Goal: Task Accomplishment & Management: Complete application form

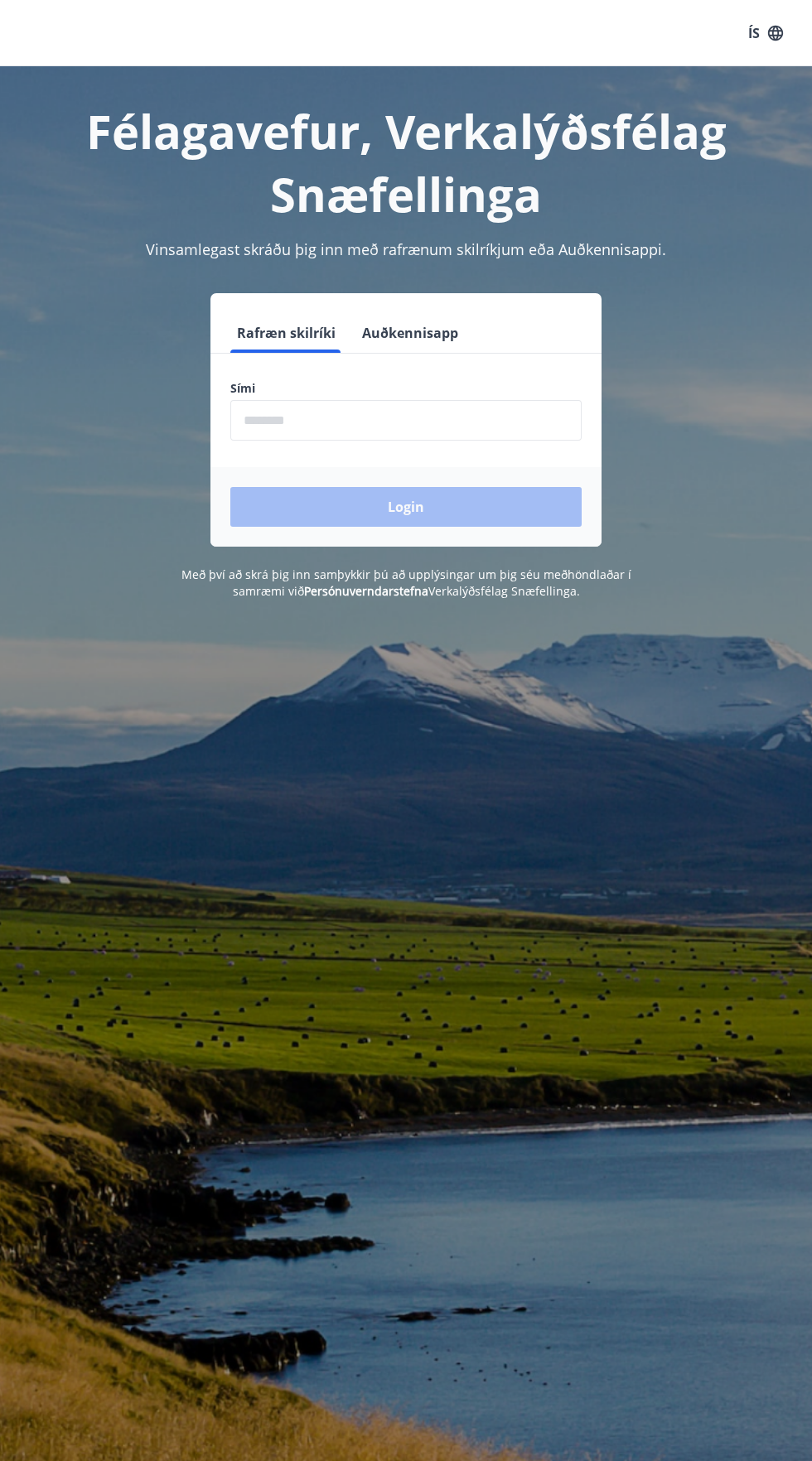
click at [449, 428] on input "phone" at bounding box center [406, 420] width 352 height 40
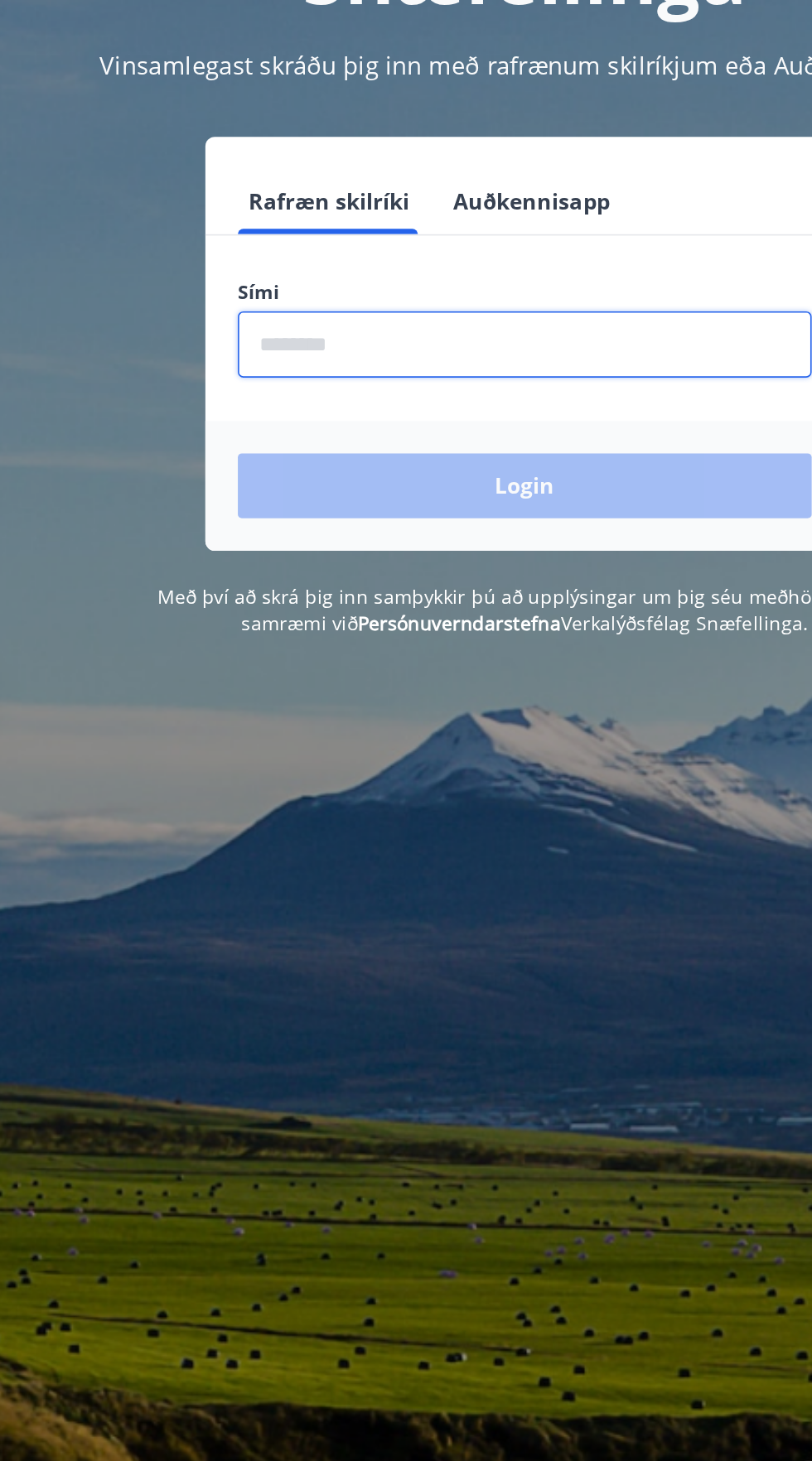
type input "********"
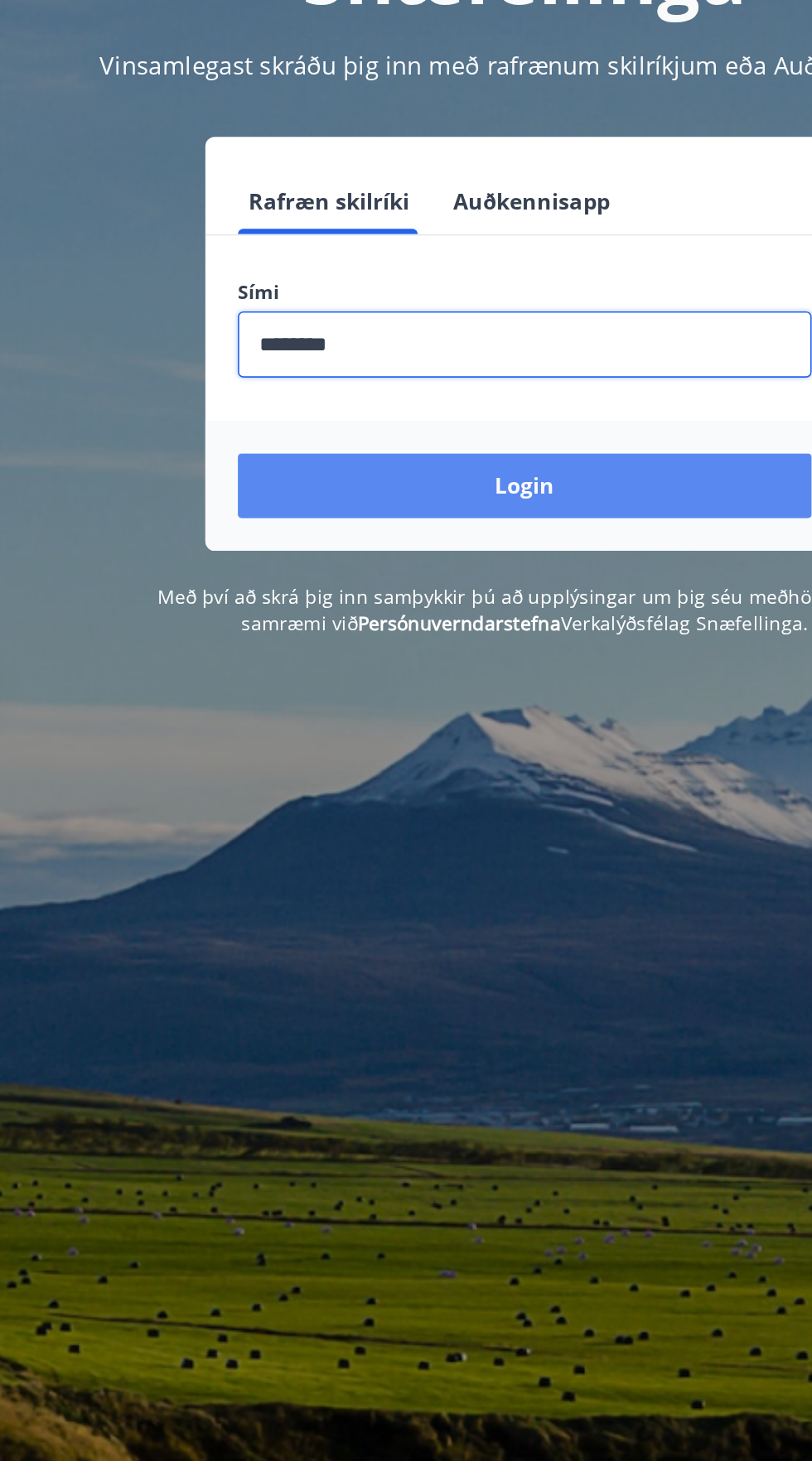
click at [508, 508] on button "Login" at bounding box center [406, 506] width 352 height 39
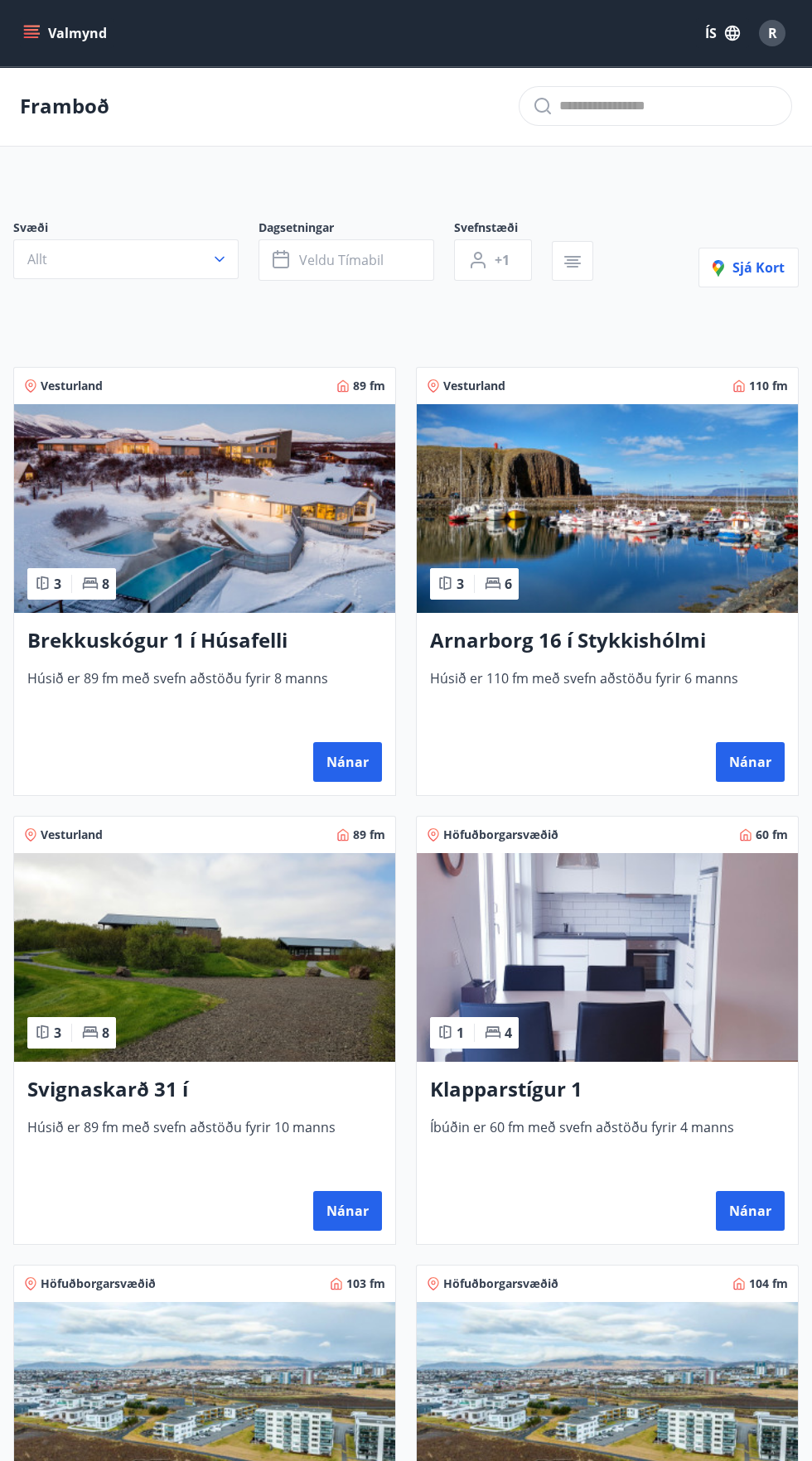
click at [92, 29] on button "Valmynd" at bounding box center [67, 33] width 94 height 30
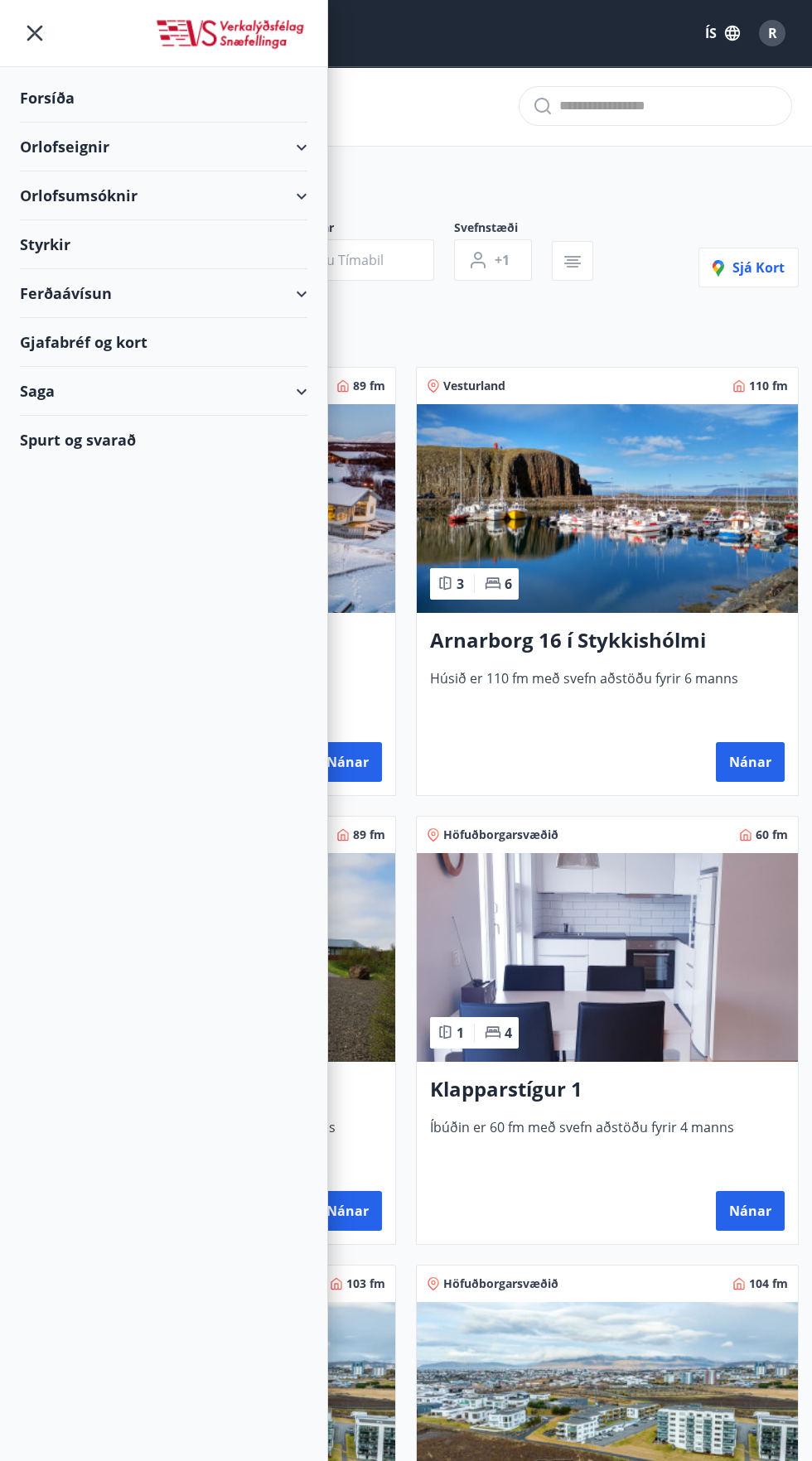
click at [236, 397] on div "Saga" at bounding box center [163, 391] width 287 height 49
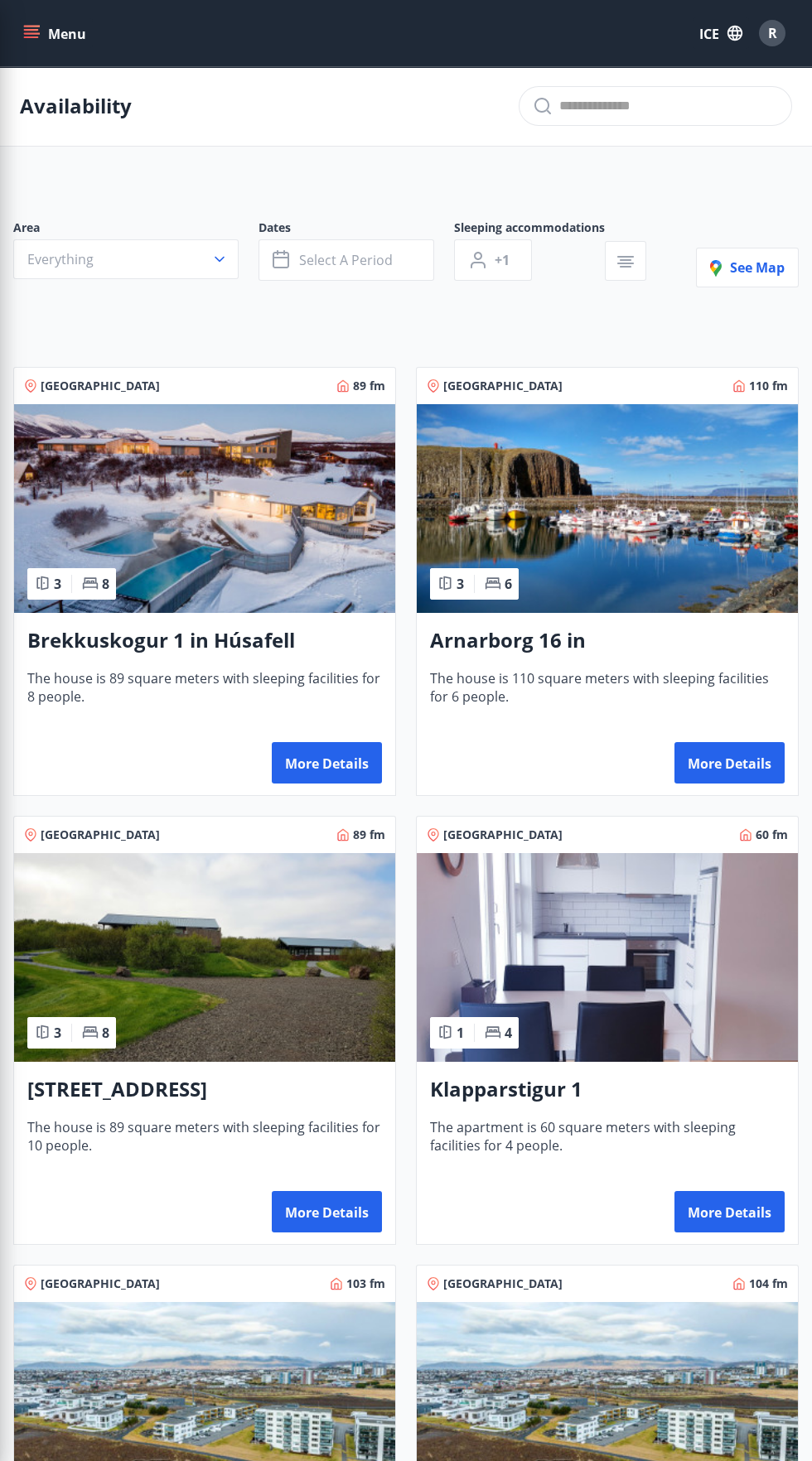
click at [720, 174] on main "Availability Area Everything Dates Select a period Sleeping accommodations +1 S…" at bounding box center [406, 1335] width 812 height 2538
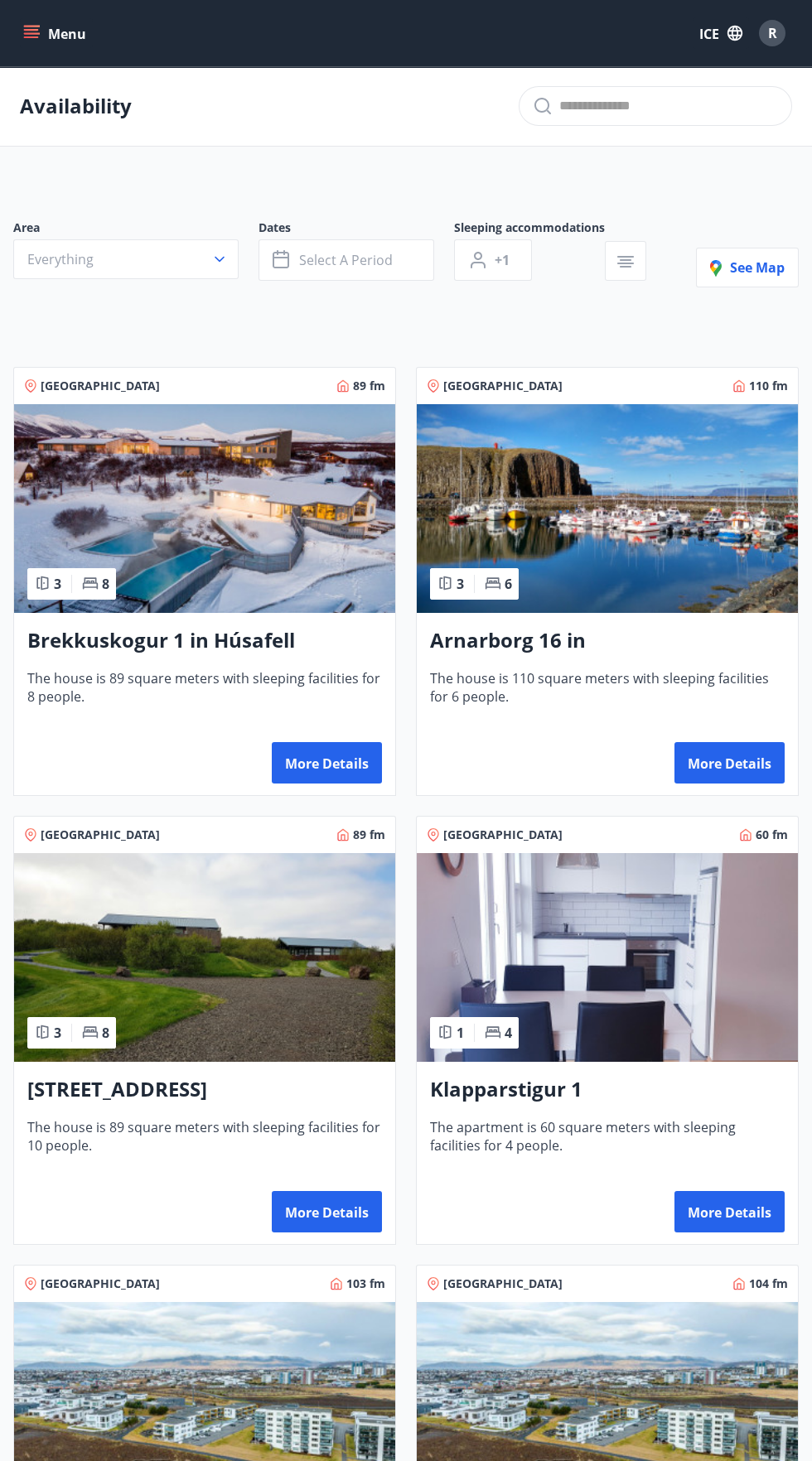
click at [71, 24] on font "Menu" at bounding box center [67, 33] width 38 height 20
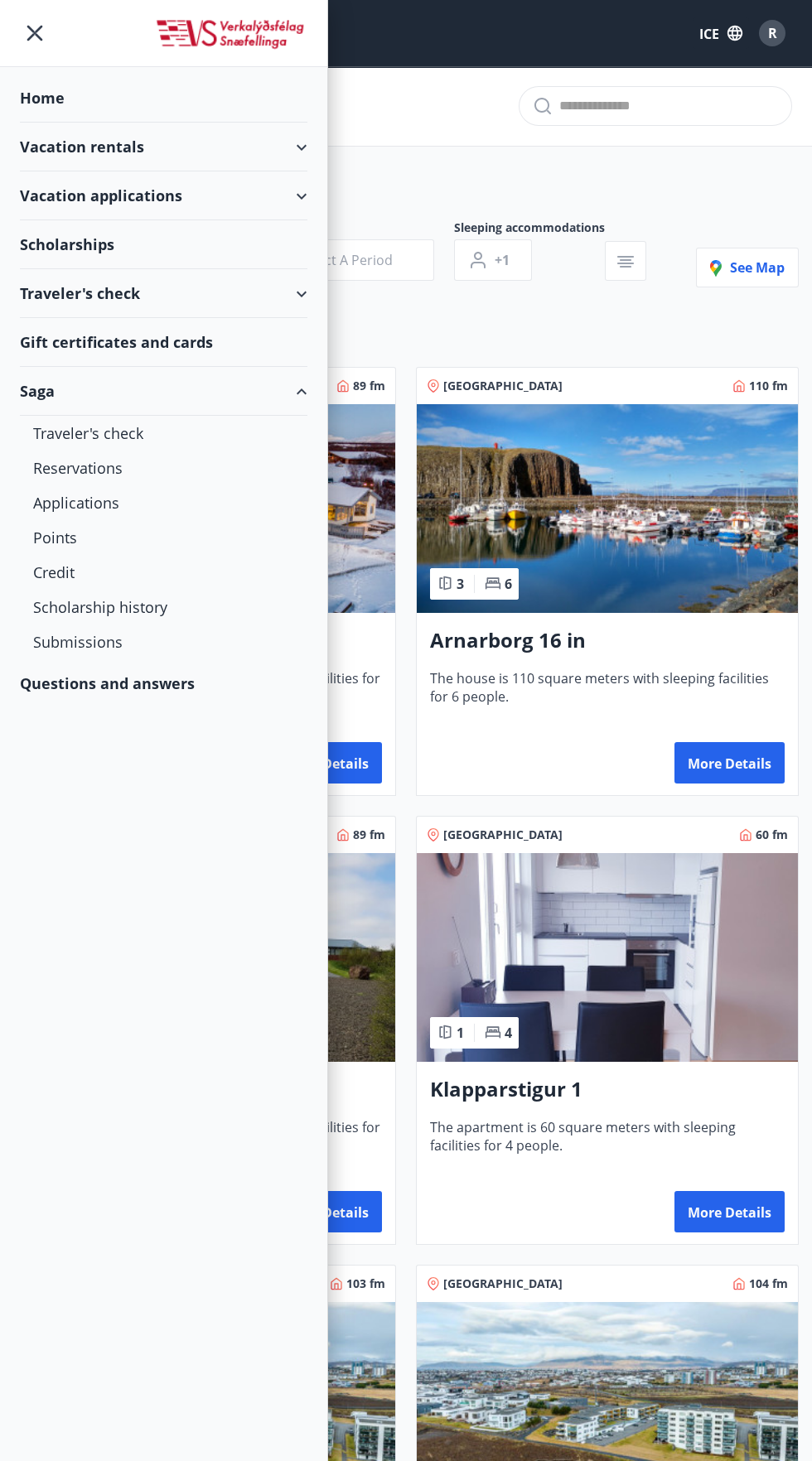
click at [53, 89] on font "Home" at bounding box center [42, 98] width 45 height 20
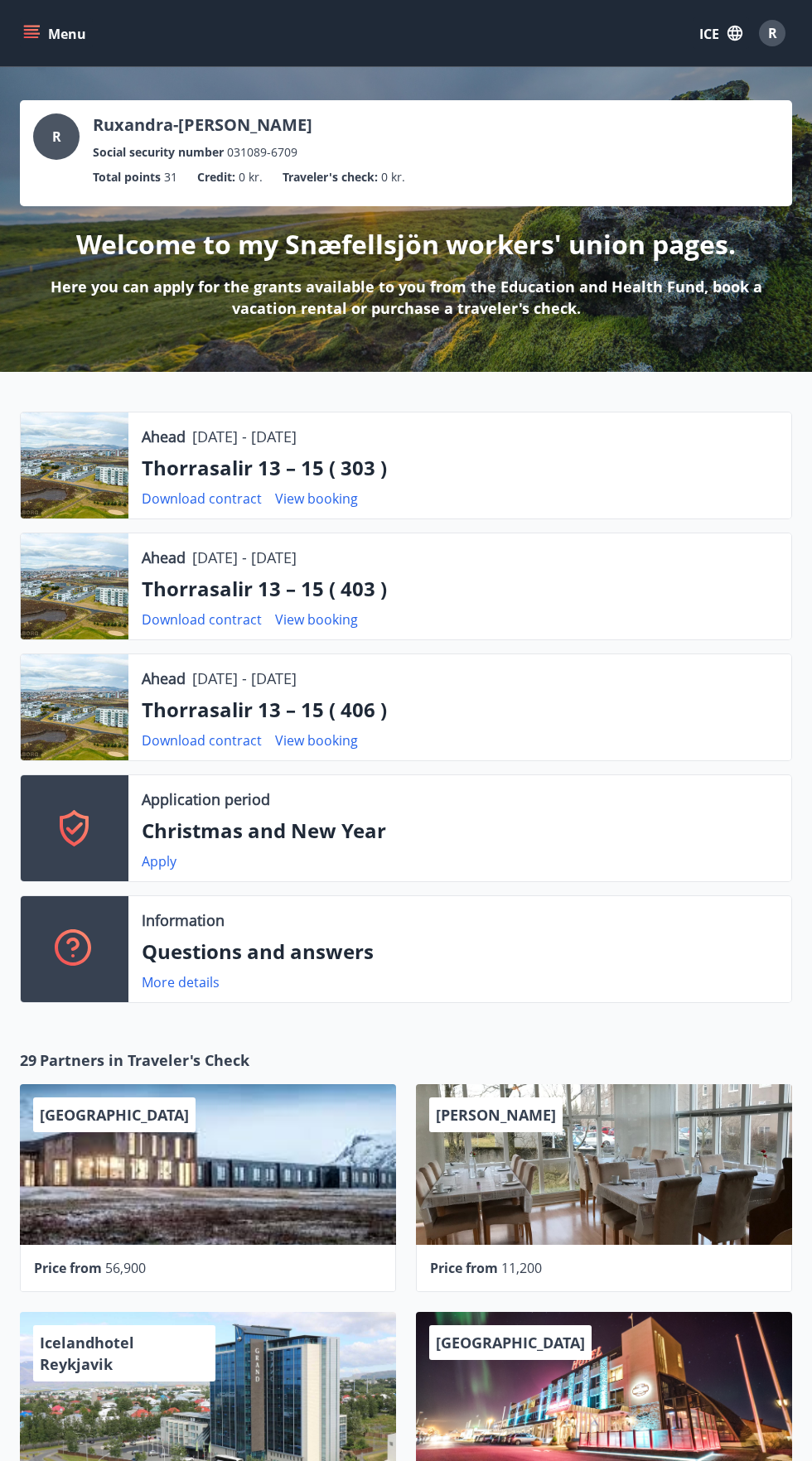
click at [60, 24] on font "Menu" at bounding box center [67, 33] width 38 height 18
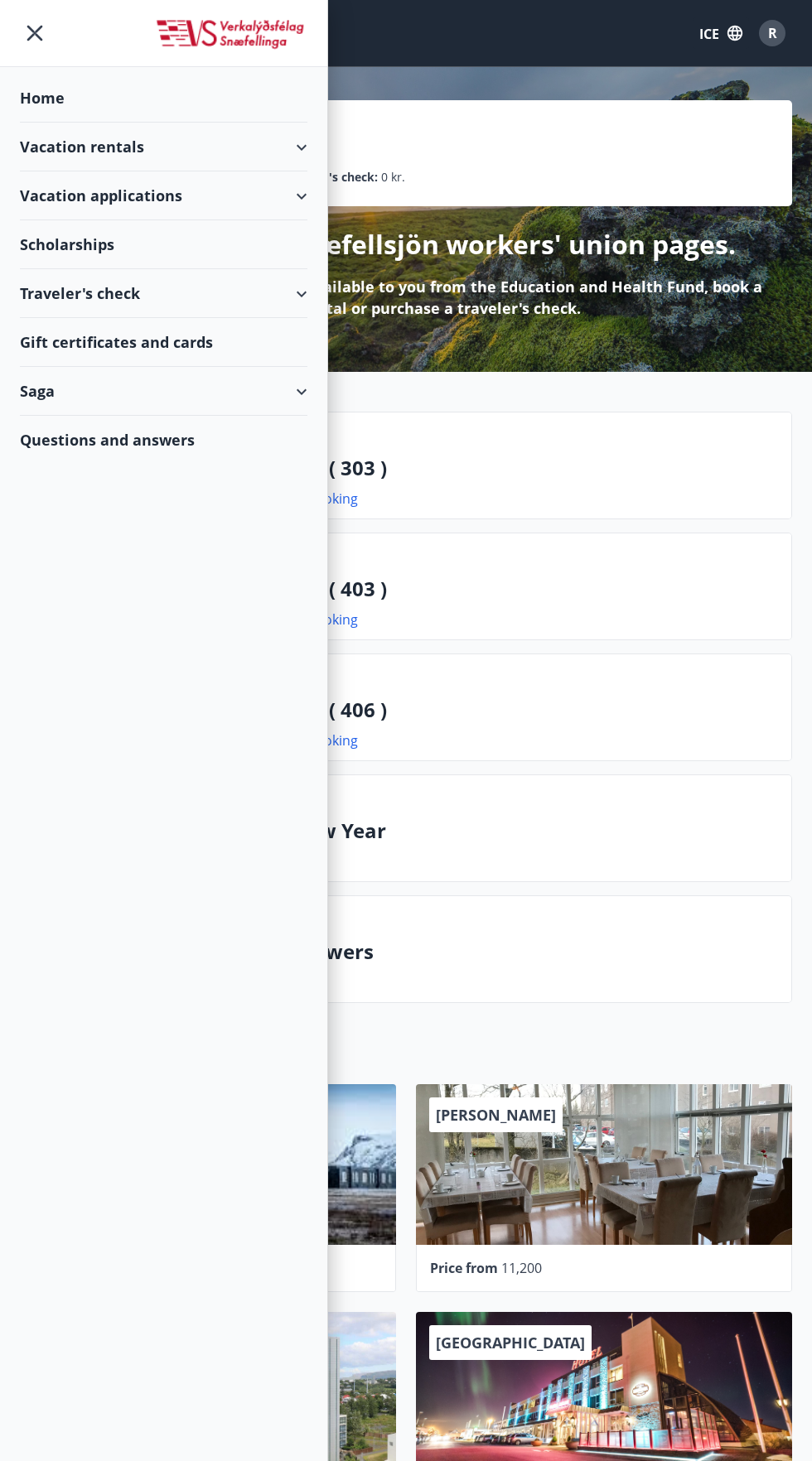
click at [117, 109] on div "Home" at bounding box center [163, 98] width 287 height 49
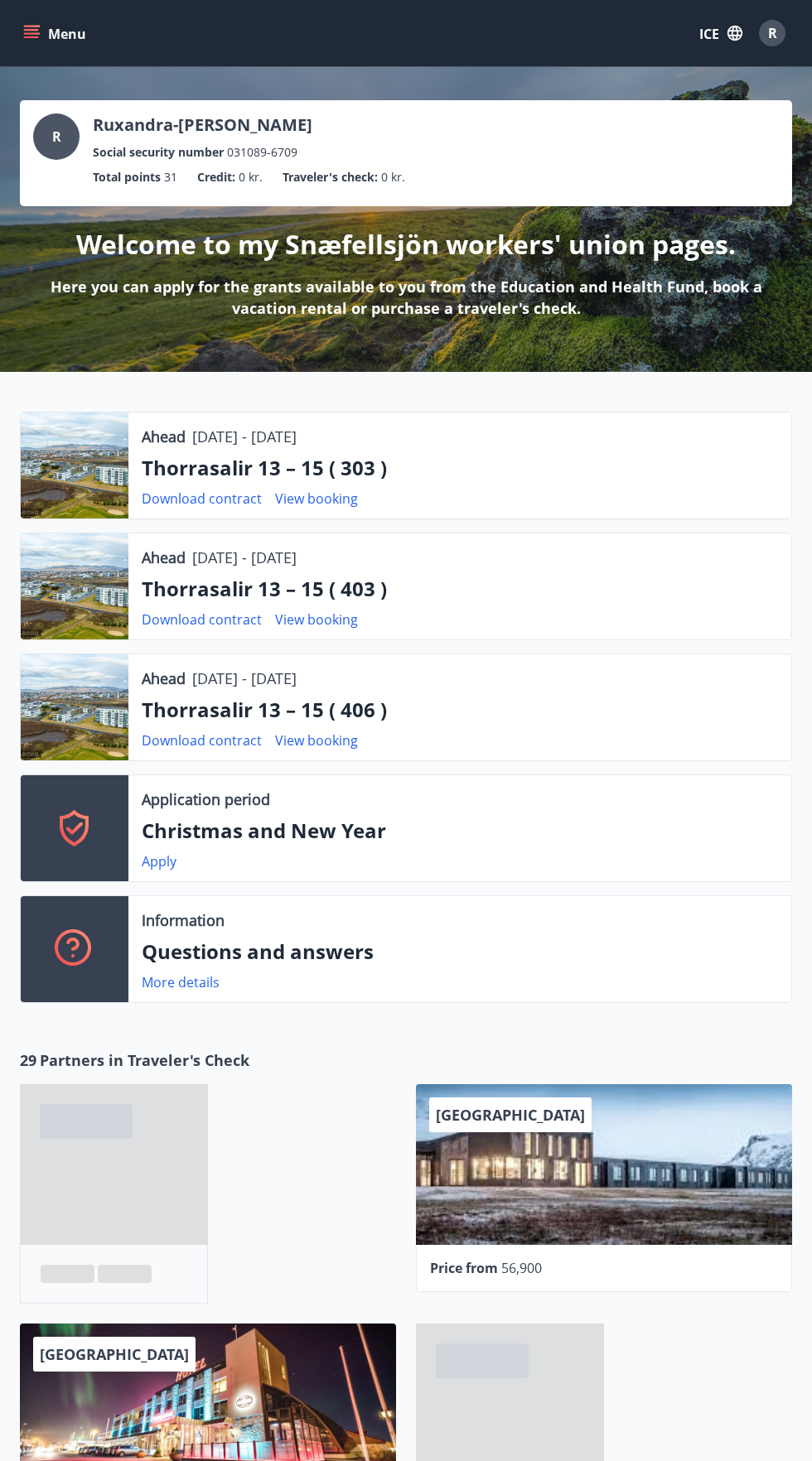
click at [67, 33] on font "Menu" at bounding box center [67, 33] width 38 height 18
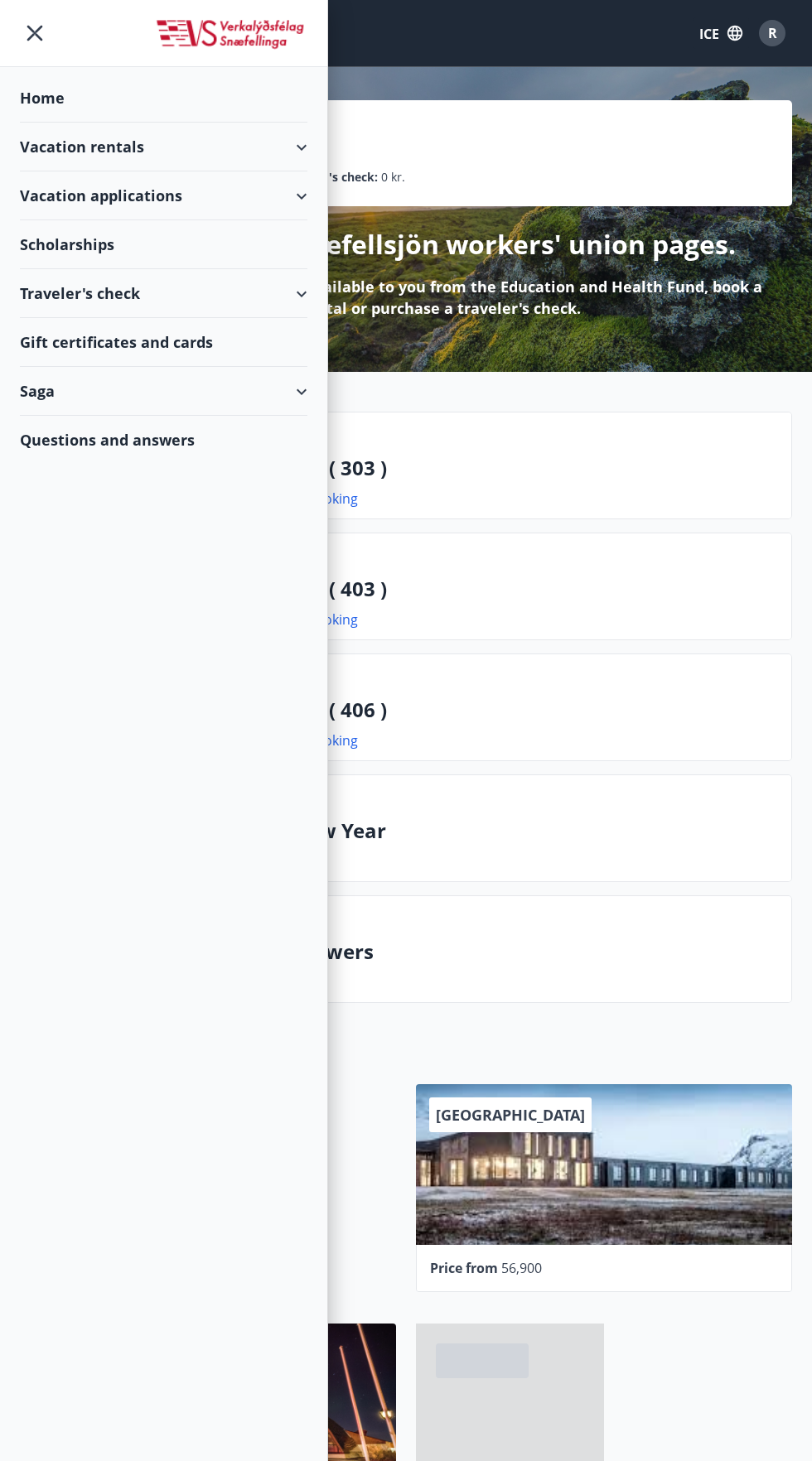
click at [64, 186] on font "Vacation applications" at bounding box center [100, 195] width 162 height 20
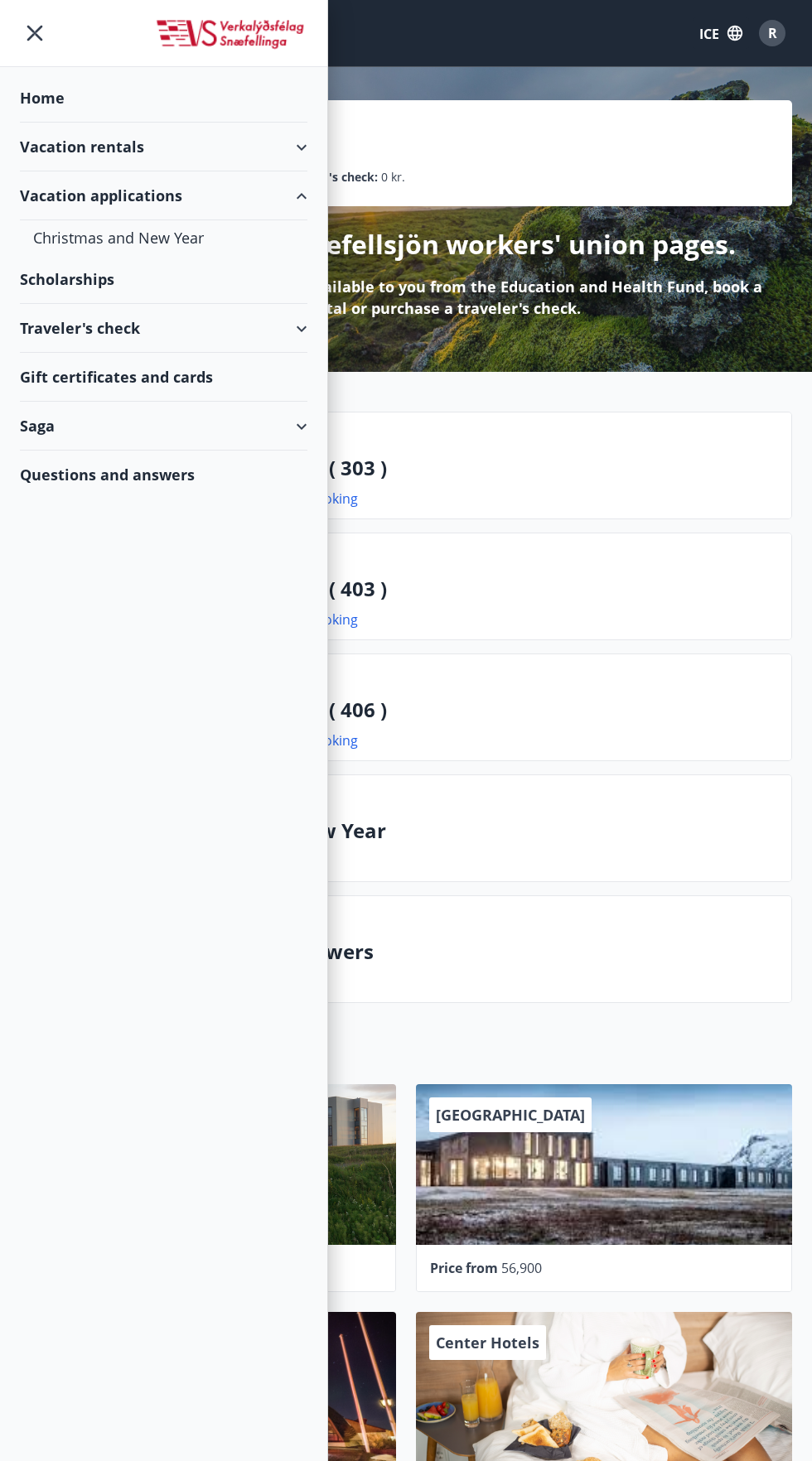
click at [59, 322] on font "Traveler's check" at bounding box center [80, 327] width 120 height 20
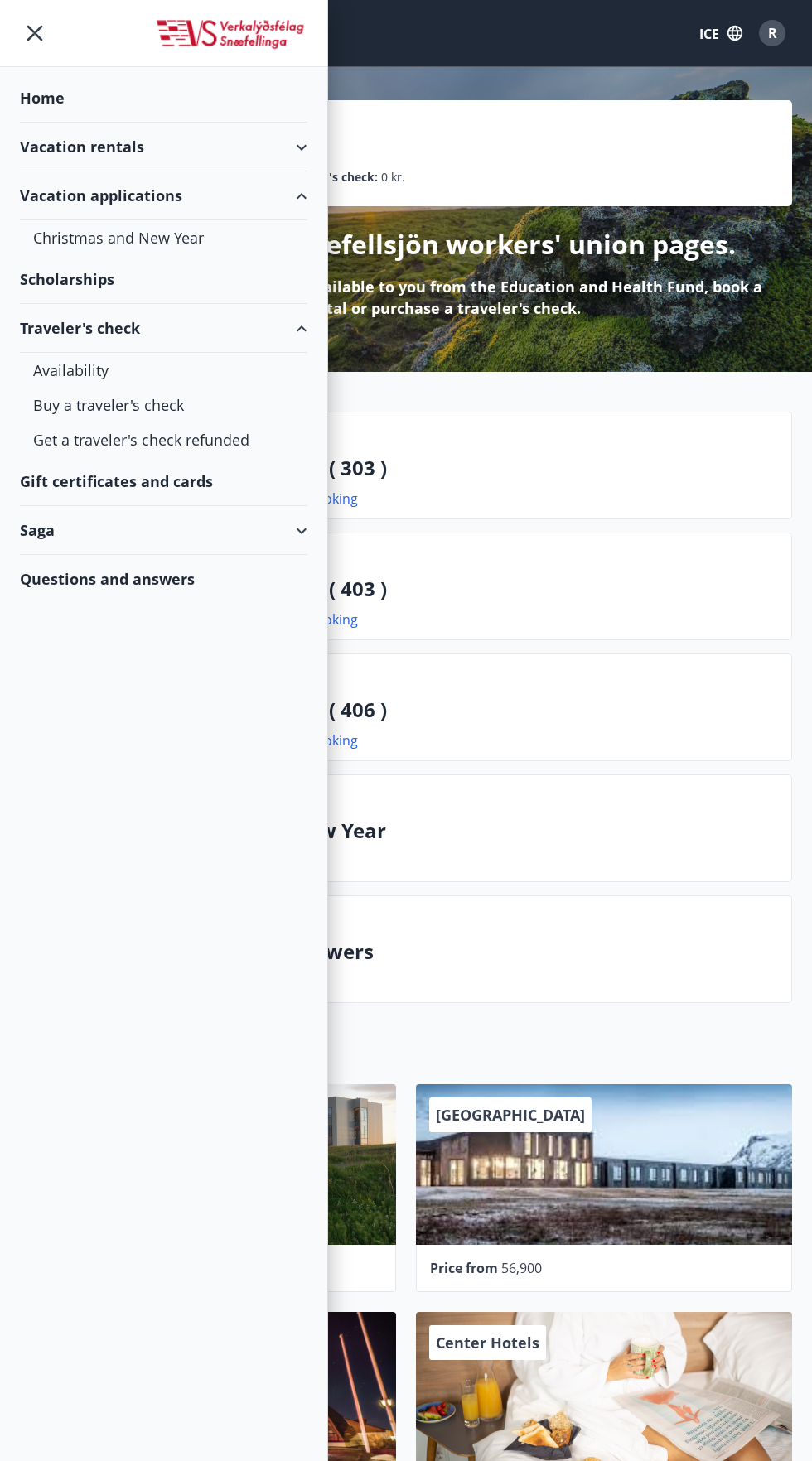
click at [81, 174] on div "Vacation applications" at bounding box center [163, 196] width 287 height 49
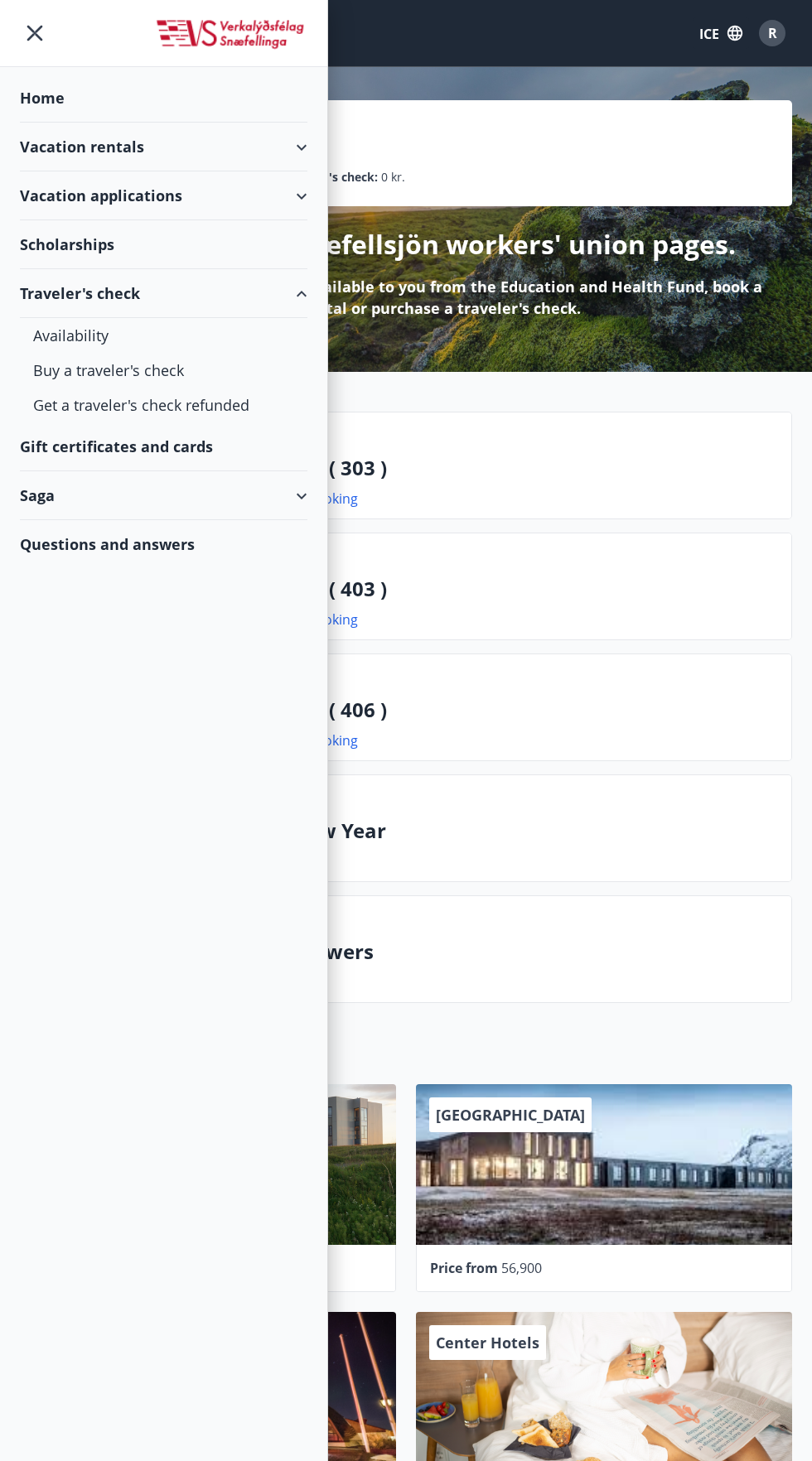
click at [53, 101] on font "Home" at bounding box center [42, 98] width 45 height 20
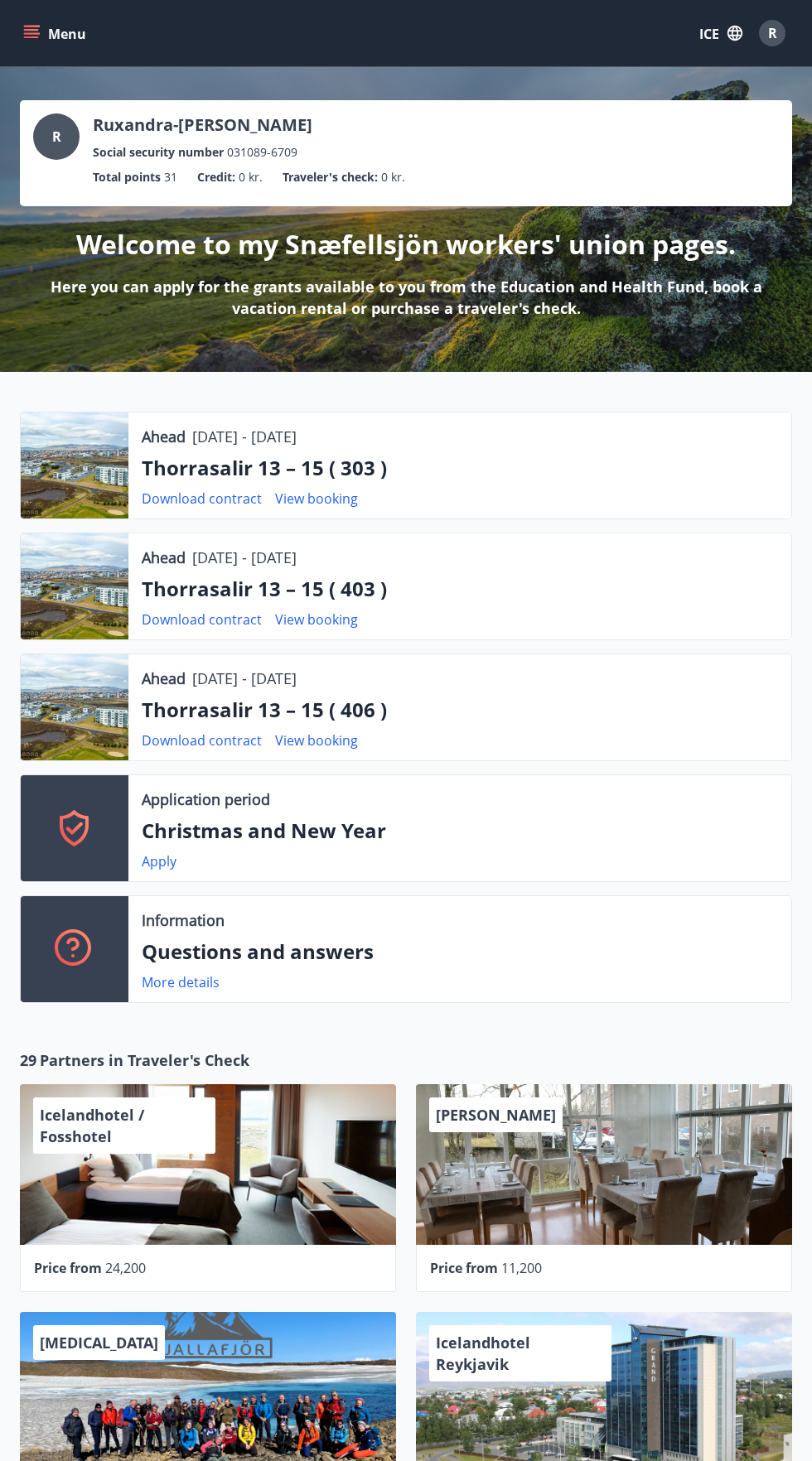
click at [49, 34] on font "Menu" at bounding box center [67, 33] width 38 height 18
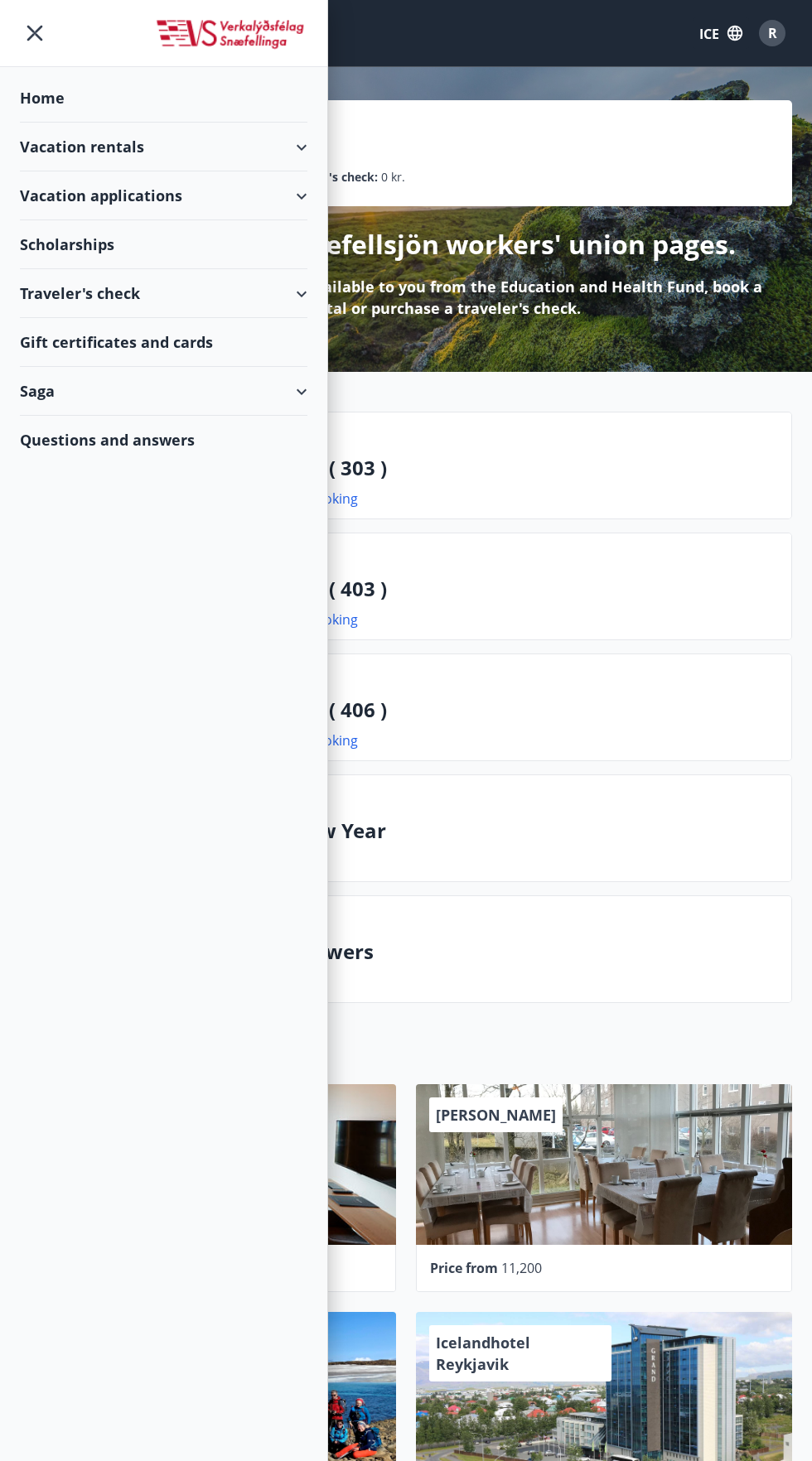
click at [89, 141] on font "Vacation rentals" at bounding box center [82, 146] width 124 height 20
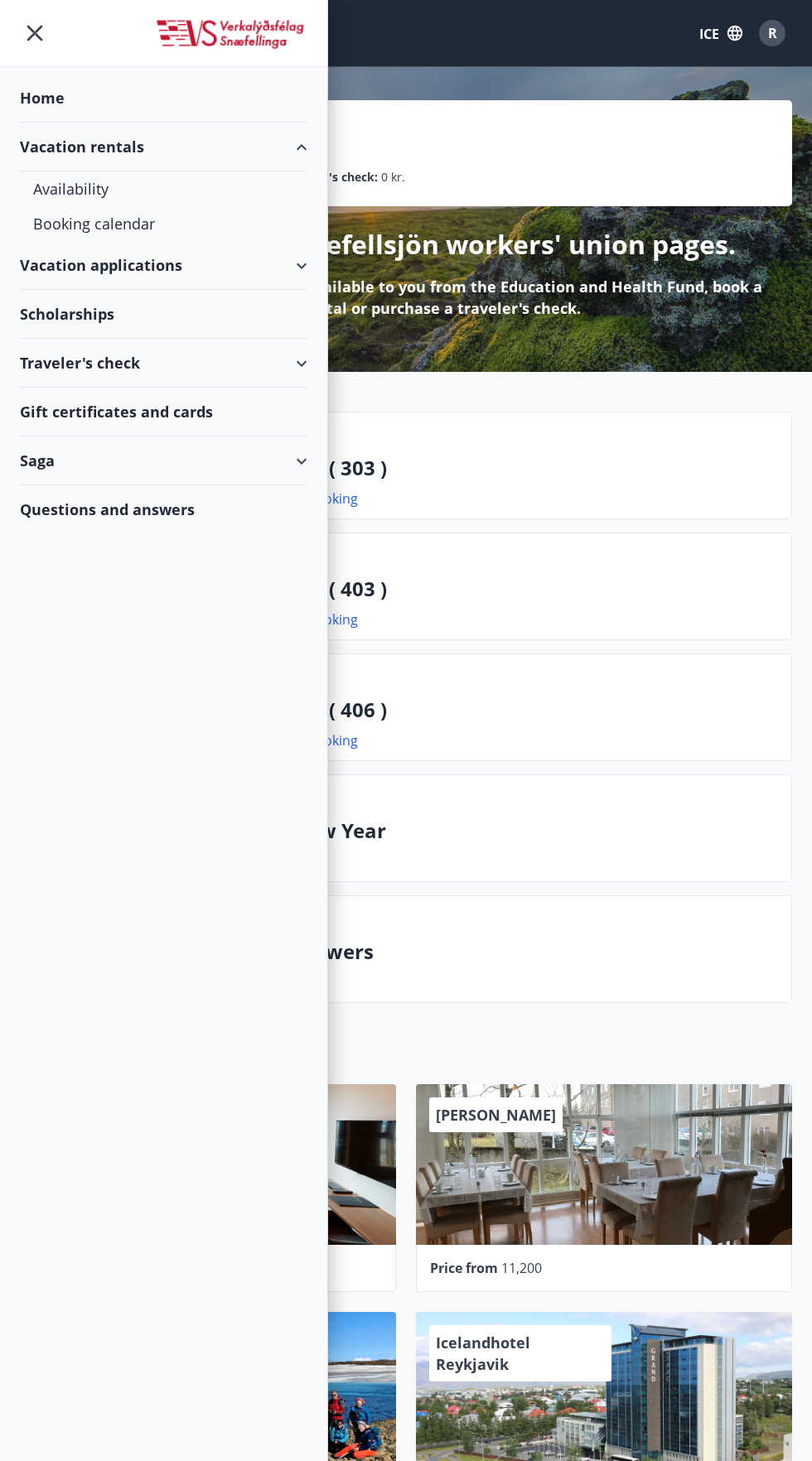
click at [41, 98] on font "Home" at bounding box center [42, 98] width 45 height 20
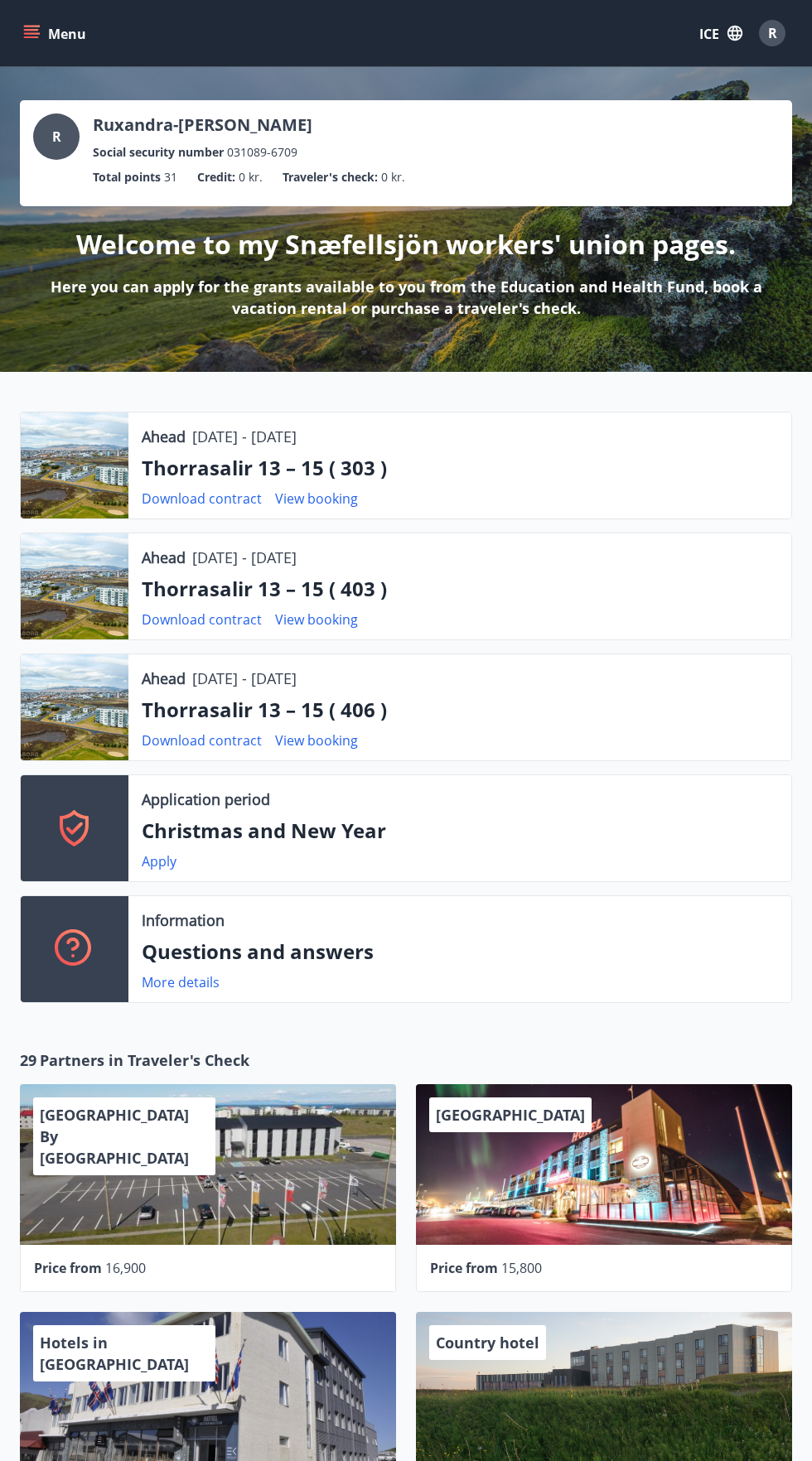
click at [88, 38] on button "Menu" at bounding box center [56, 33] width 73 height 30
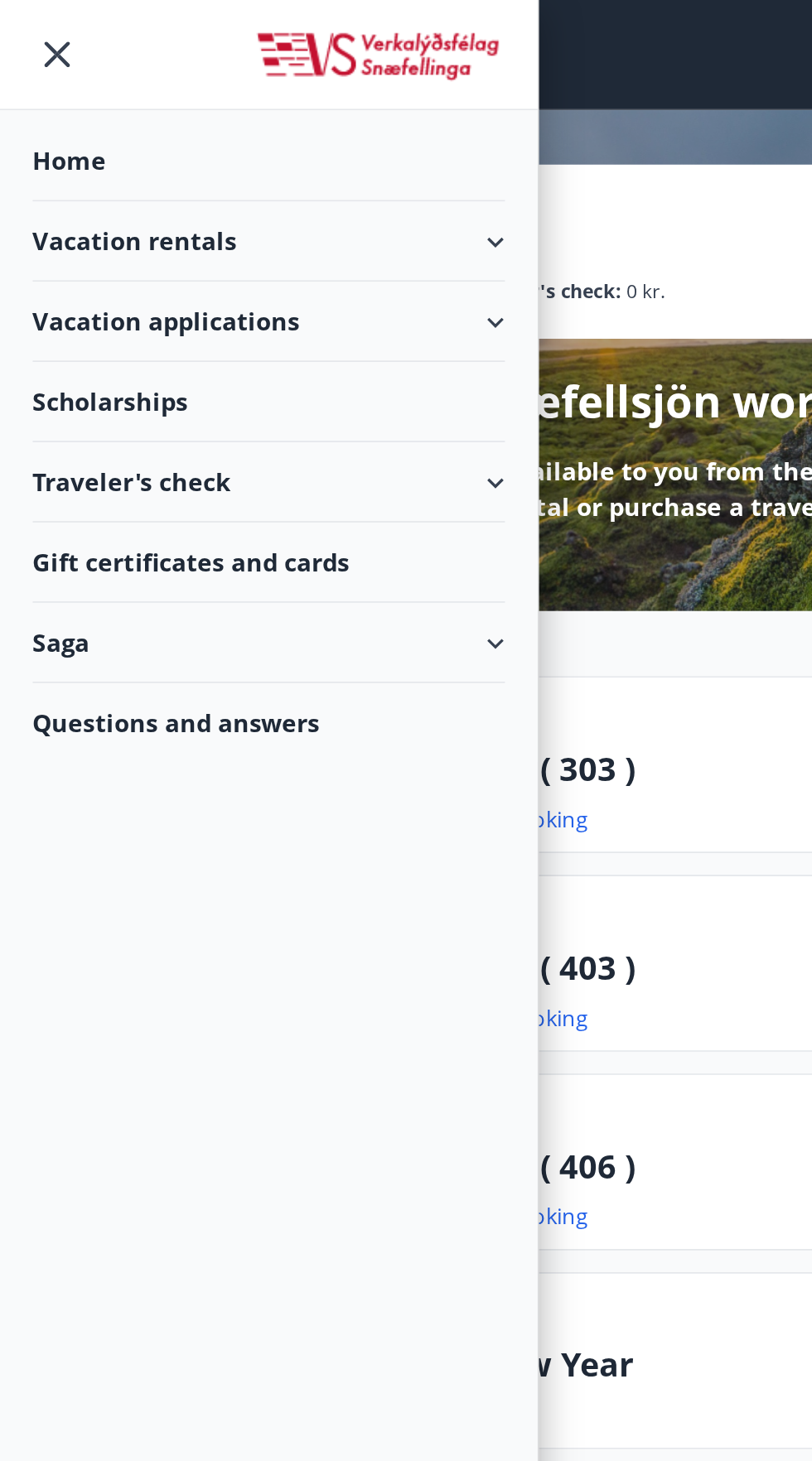
click at [90, 232] on div "Scholarships" at bounding box center [163, 245] width 287 height 49
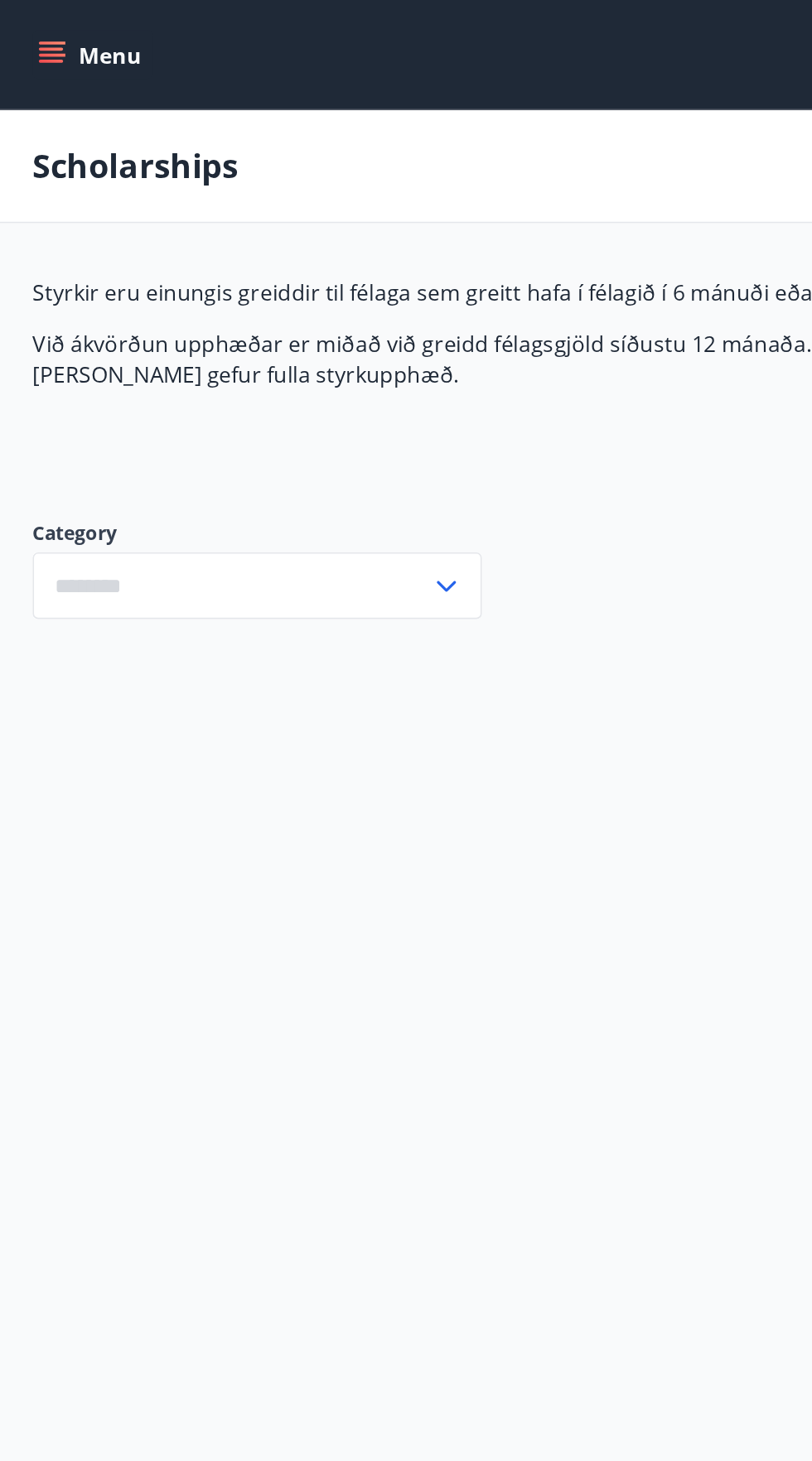
type input "***"
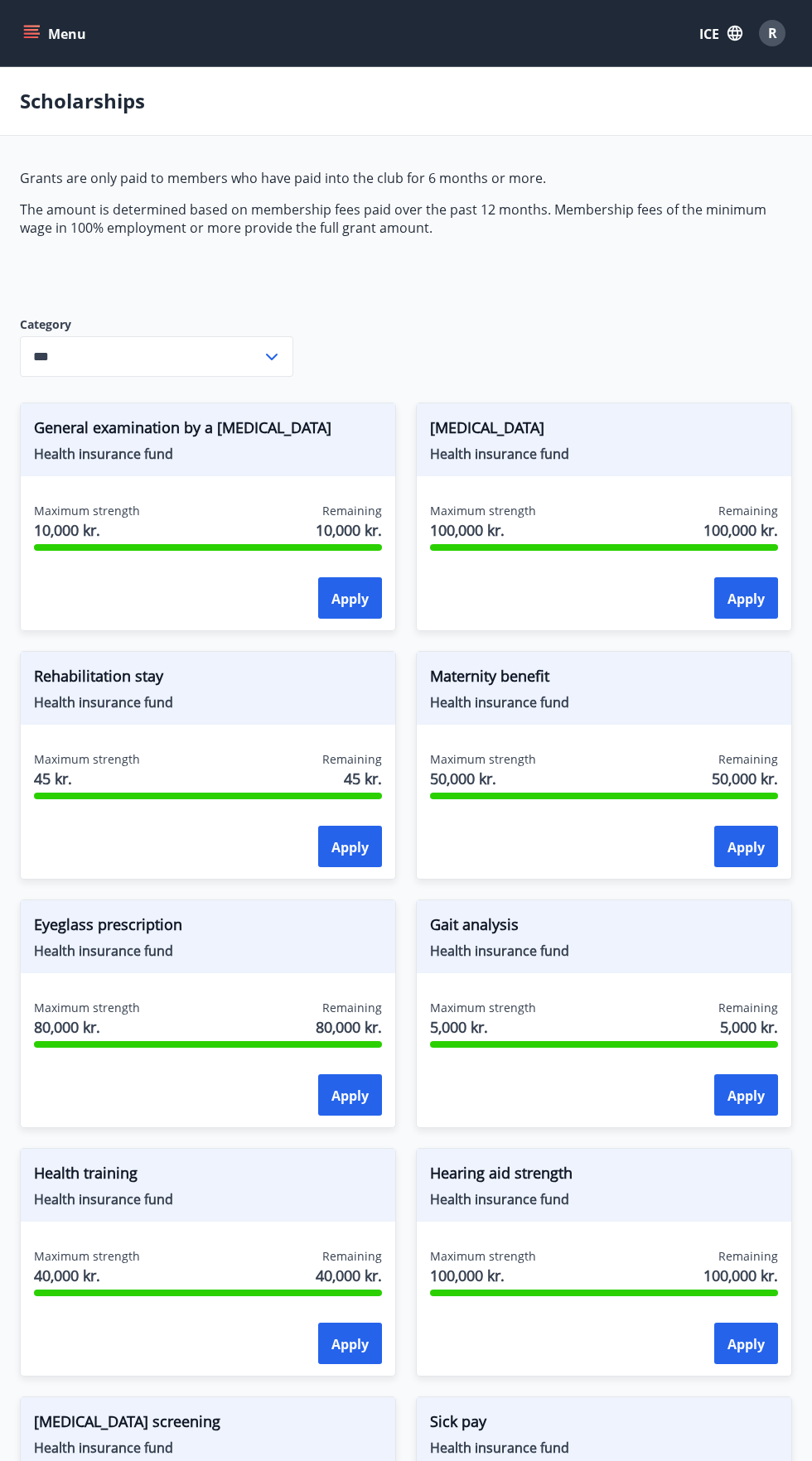
click at [706, 36] on font "ICE" at bounding box center [708, 33] width 20 height 18
click at [587, 103] on div "English" at bounding box center [586, 105] width 173 height 20
click at [708, 34] on font "ICE" at bounding box center [708, 33] width 20 height 18
click at [529, 102] on font "English" at bounding box center [519, 105] width 40 height 16
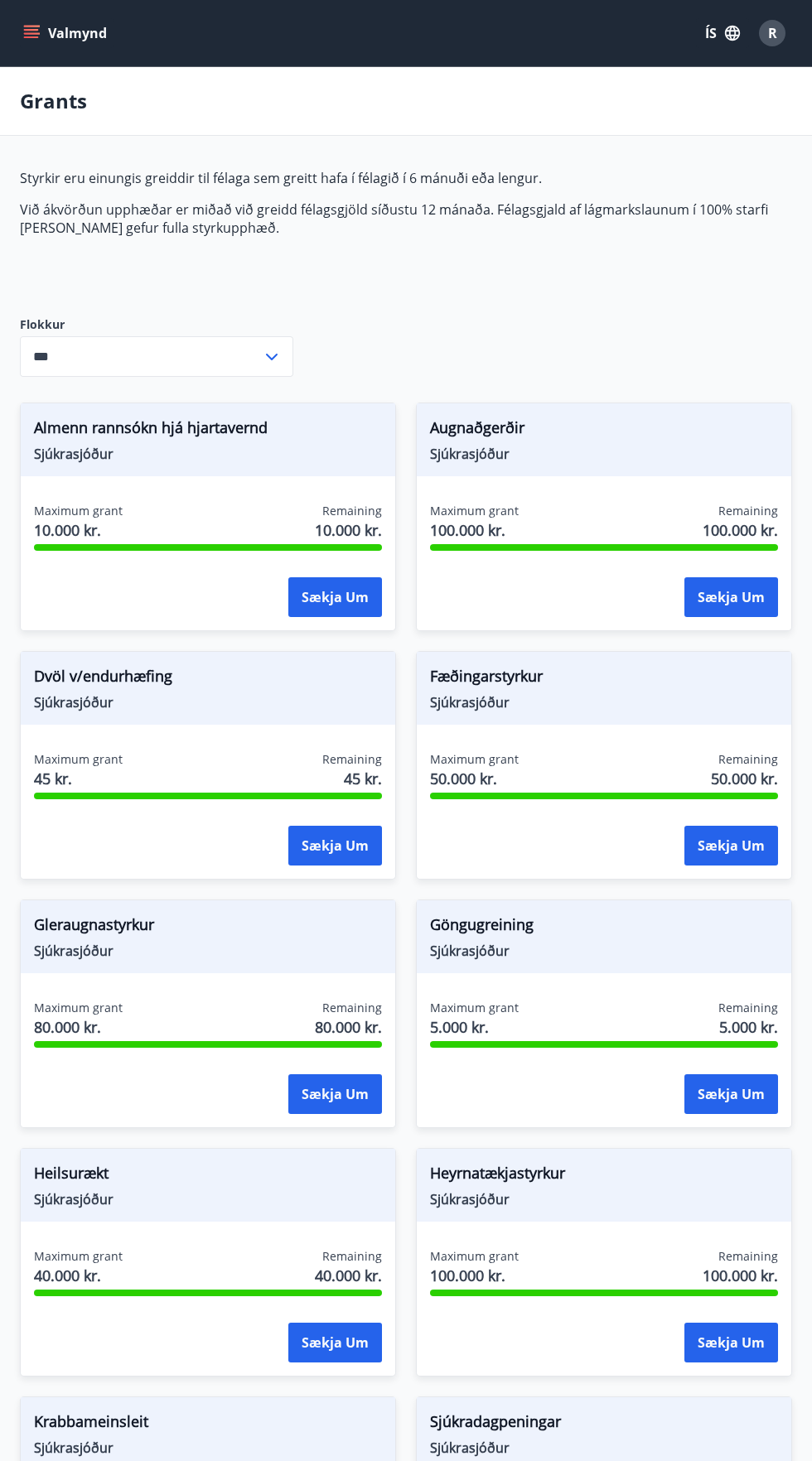
click at [709, 40] on button "ÍS" at bounding box center [722, 33] width 53 height 30
click at [519, 100] on span "English" at bounding box center [523, 104] width 40 height 16
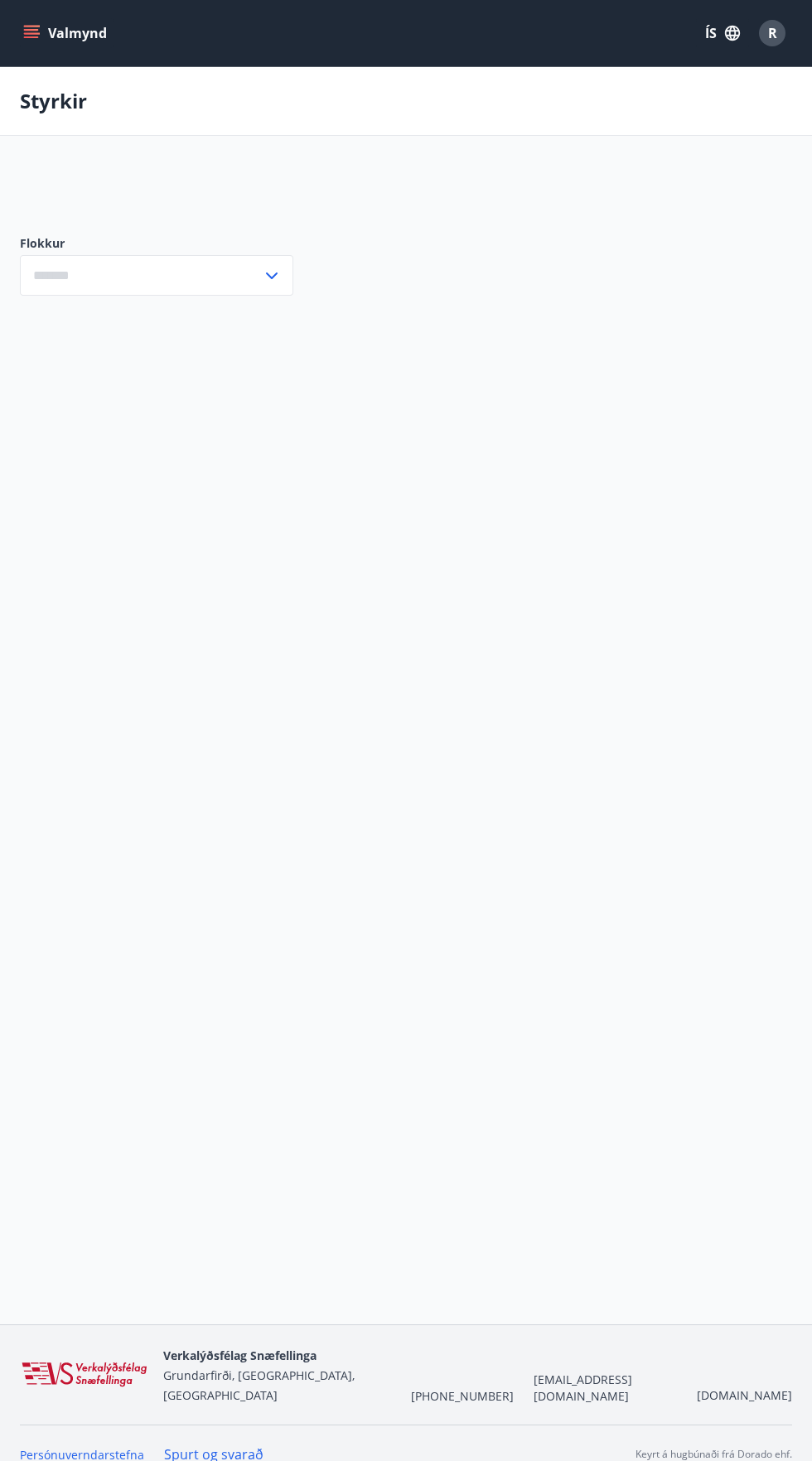
type input "***"
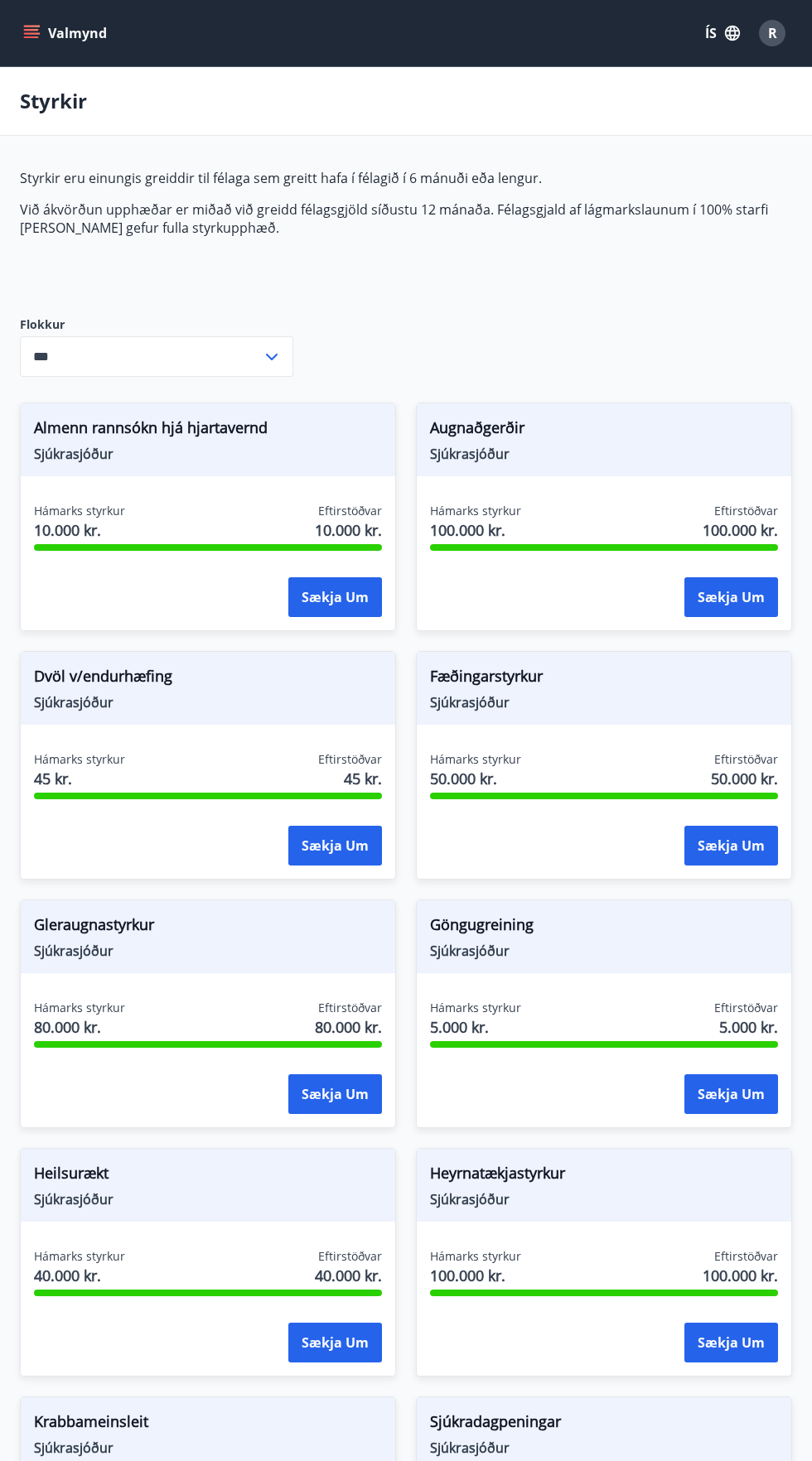
click at [708, 24] on button "ÍS" at bounding box center [722, 33] width 53 height 30
click at [523, 103] on span "English" at bounding box center [523, 104] width 40 height 16
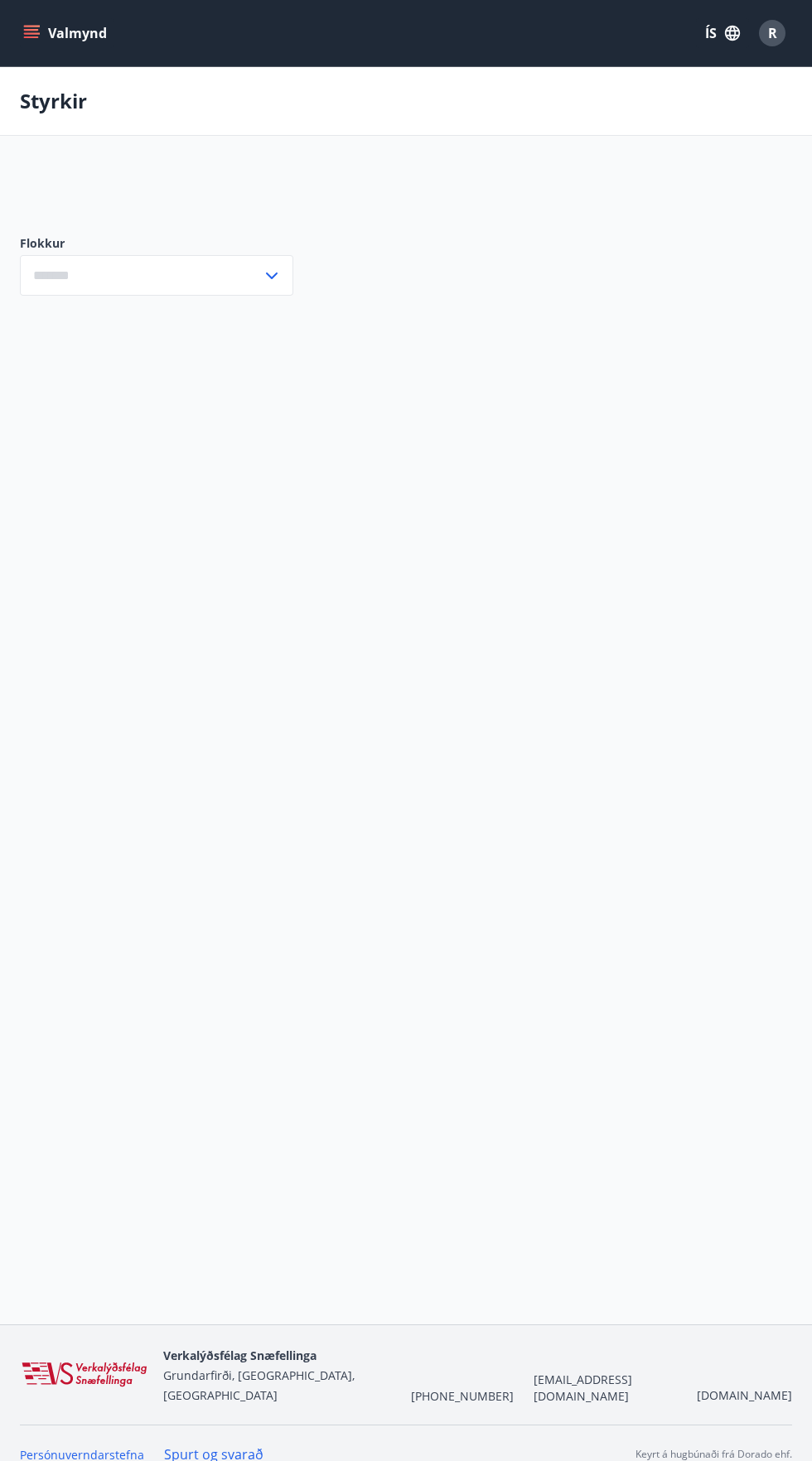
type input "***"
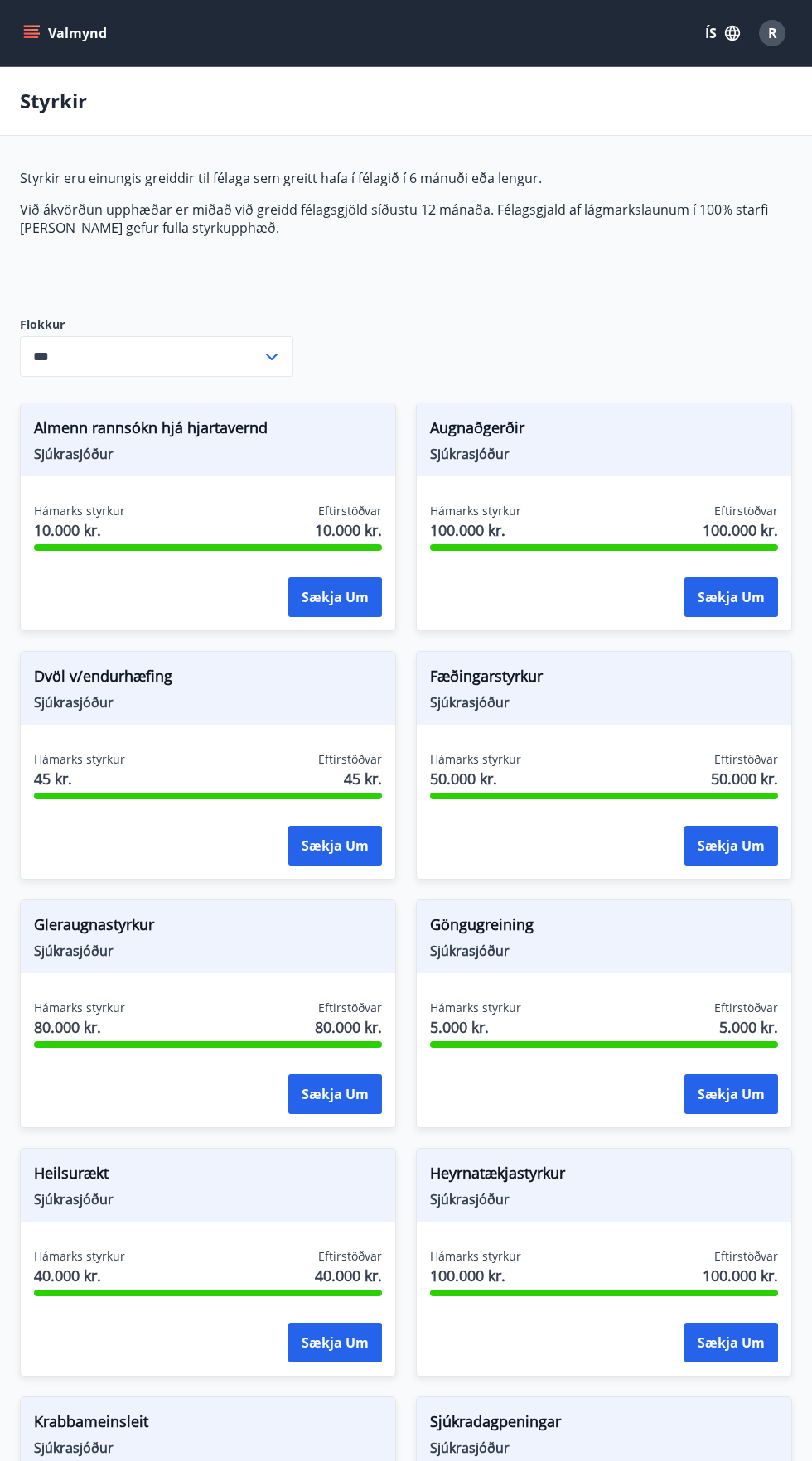
click at [711, 33] on button "ÍS" at bounding box center [722, 33] width 53 height 30
click at [535, 104] on span "English" at bounding box center [523, 104] width 40 height 16
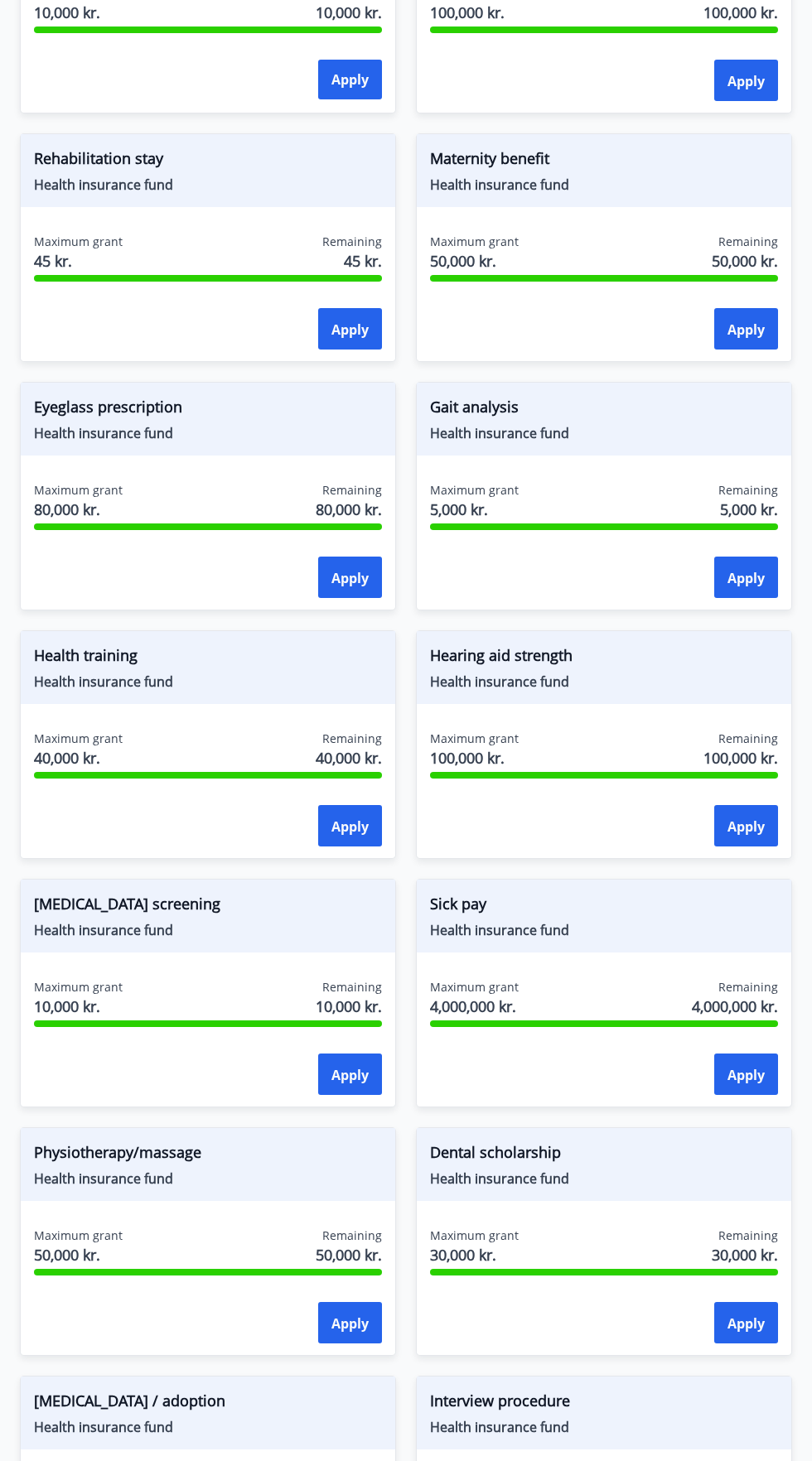
scroll to position [1068, 0]
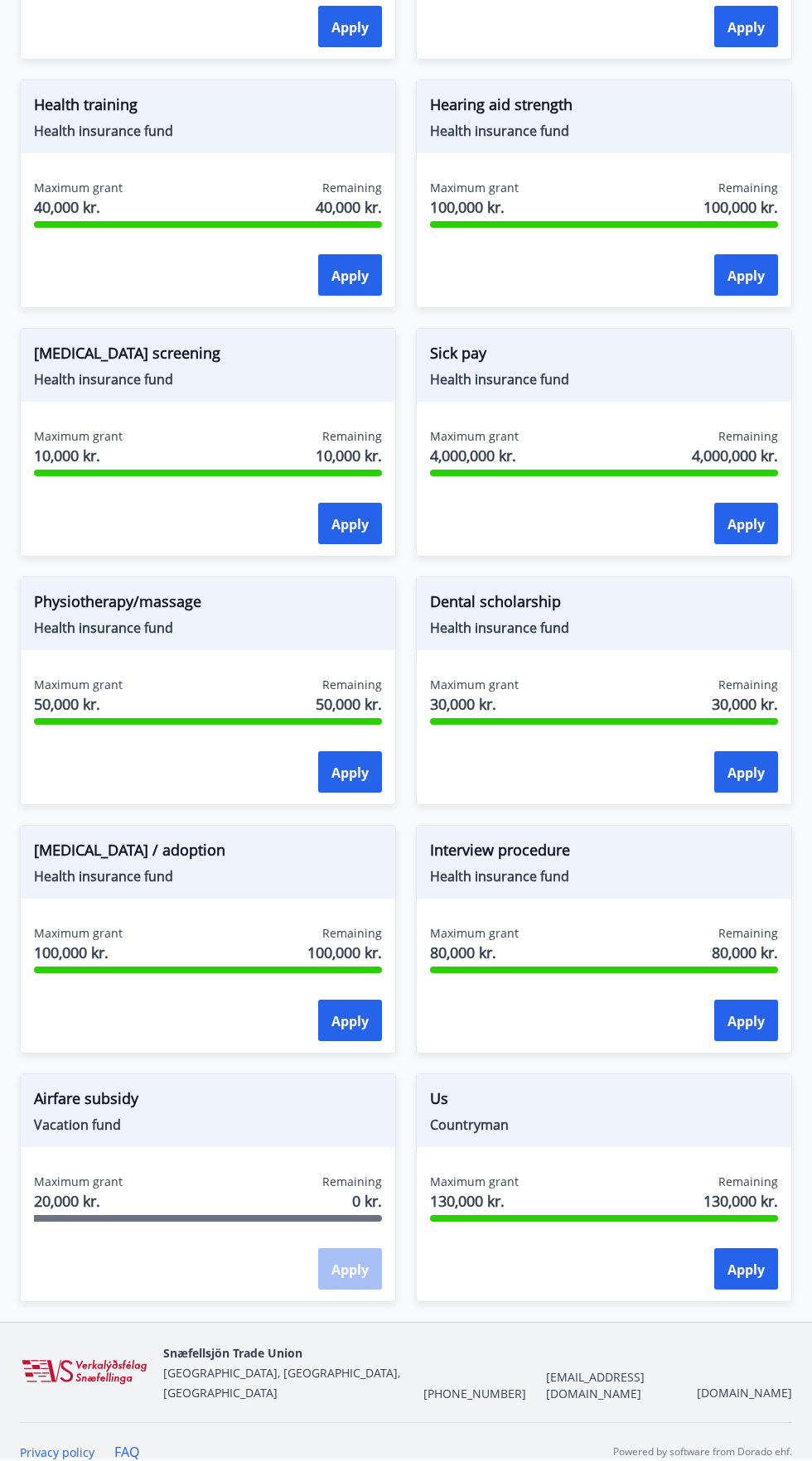
click at [458, 1101] on span "Us" at bounding box center [603, 1102] width 348 height 28
click at [493, 1126] on font "Countryman" at bounding box center [469, 1124] width 79 height 18
click at [445, 1112] on span "Us" at bounding box center [603, 1102] width 348 height 28
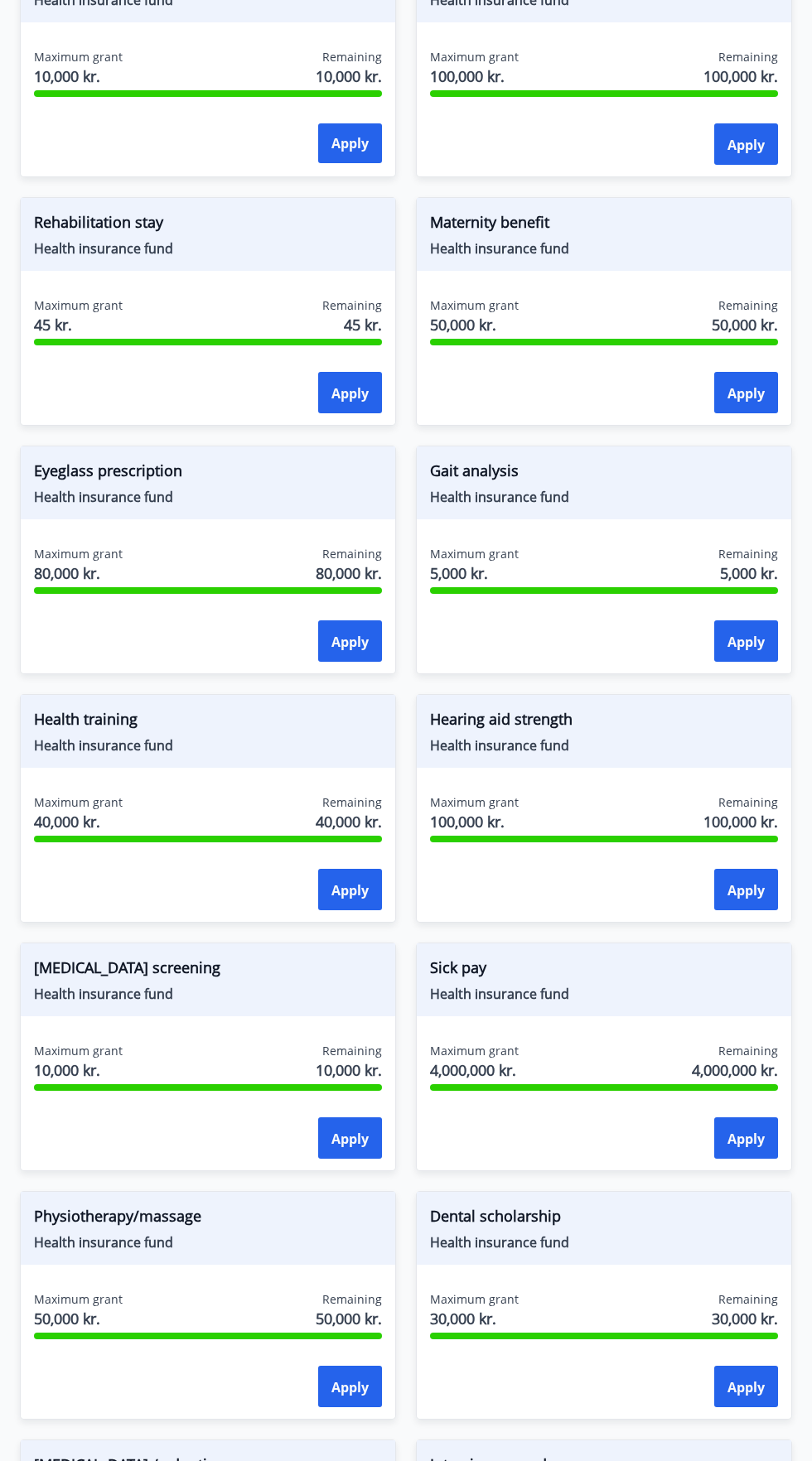
scroll to position [458, 0]
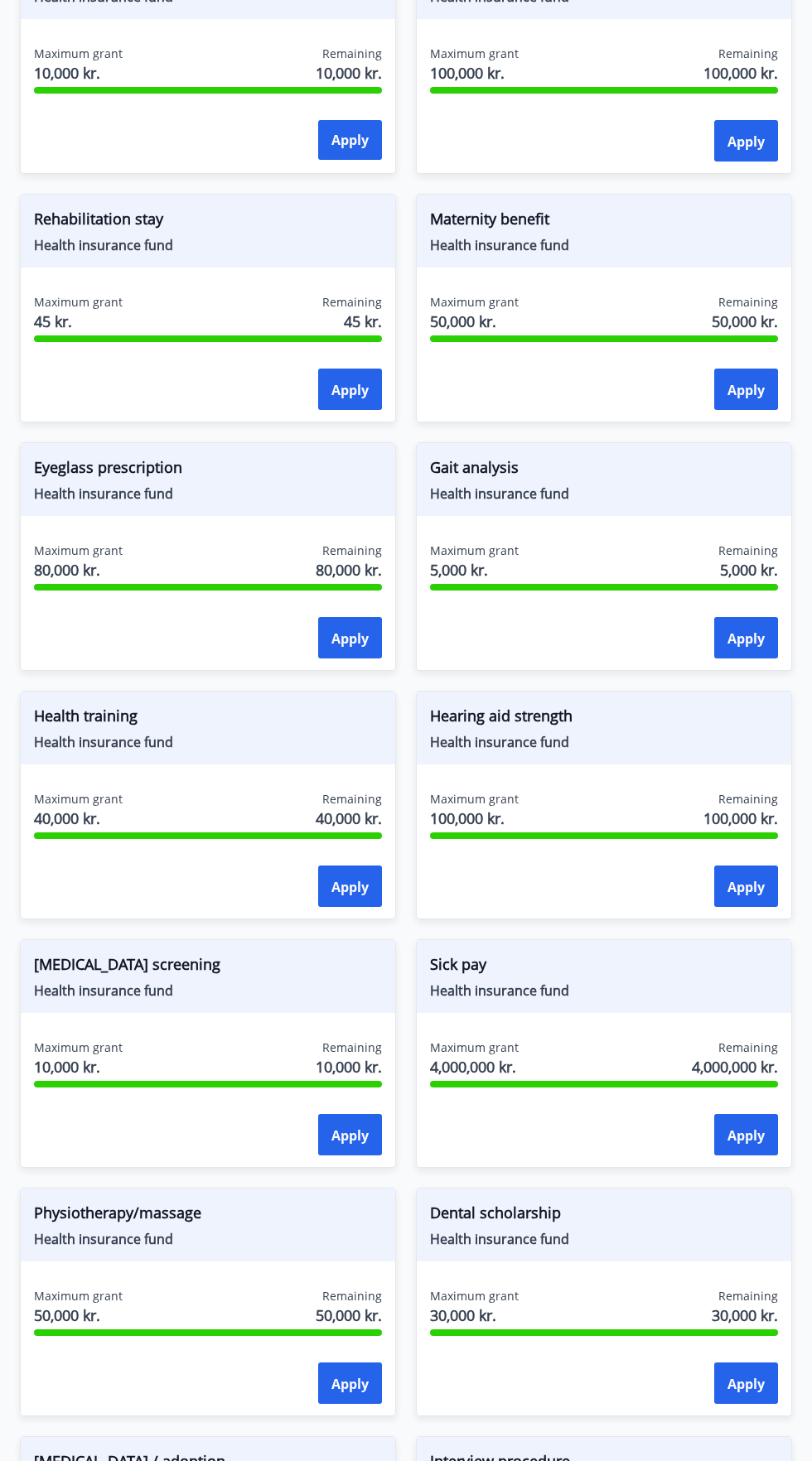
click at [495, 483] on span "Gait analysis" at bounding box center [603, 471] width 348 height 28
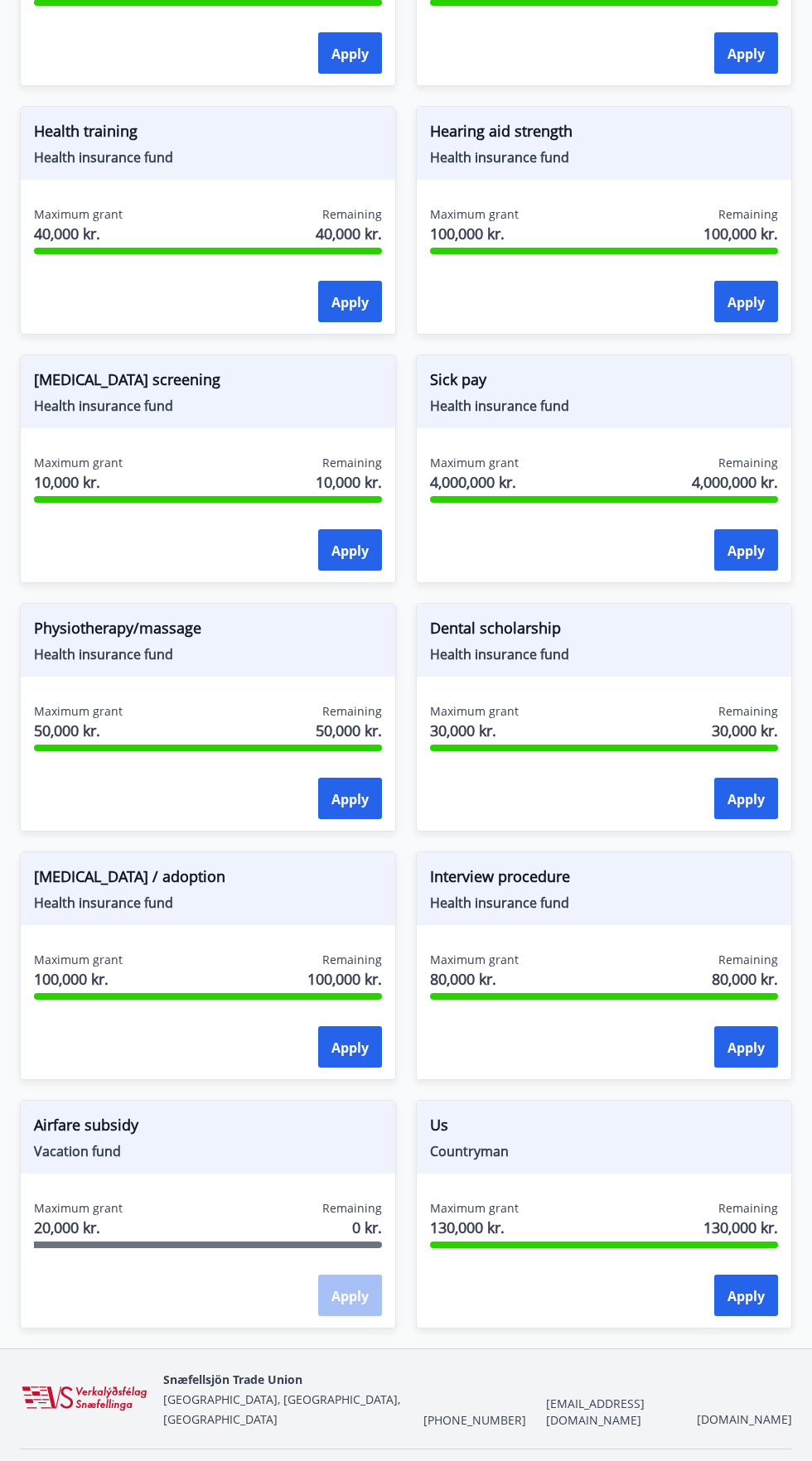
scroll to position [1062, 0]
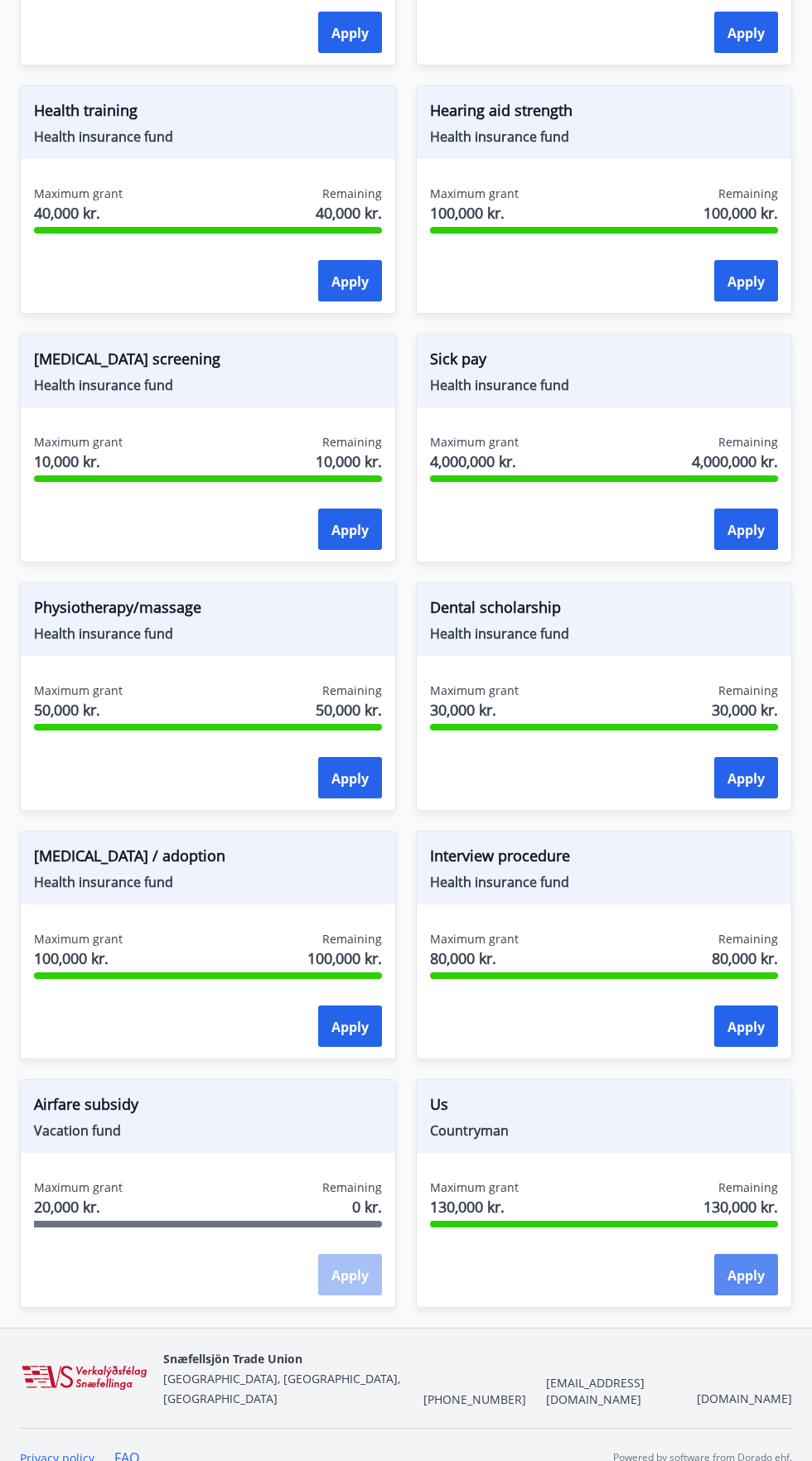
click at [750, 1282] on font "Apply" at bounding box center [746, 1275] width 38 height 18
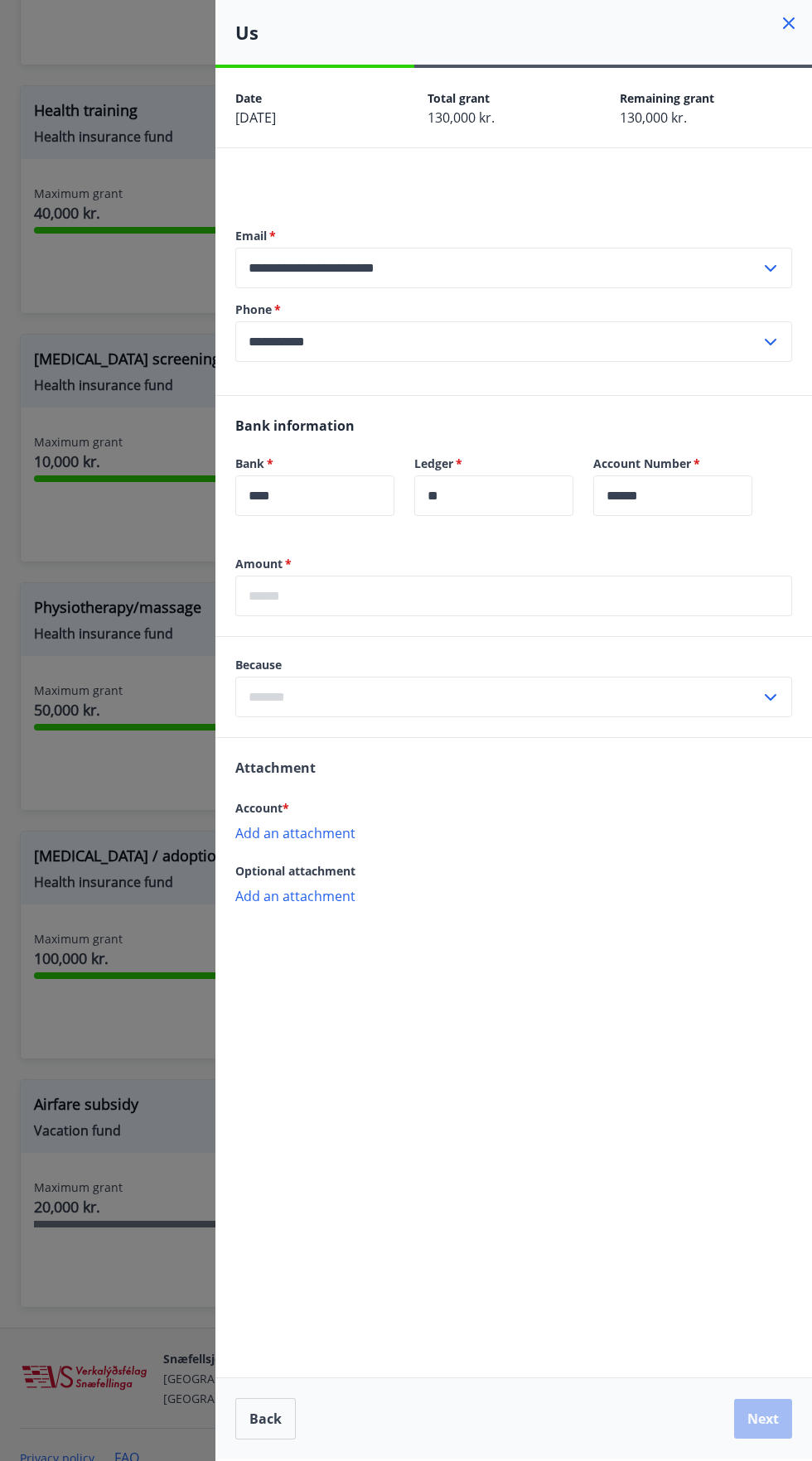
click at [478, 595] on input "text" at bounding box center [514, 595] width 557 height 40
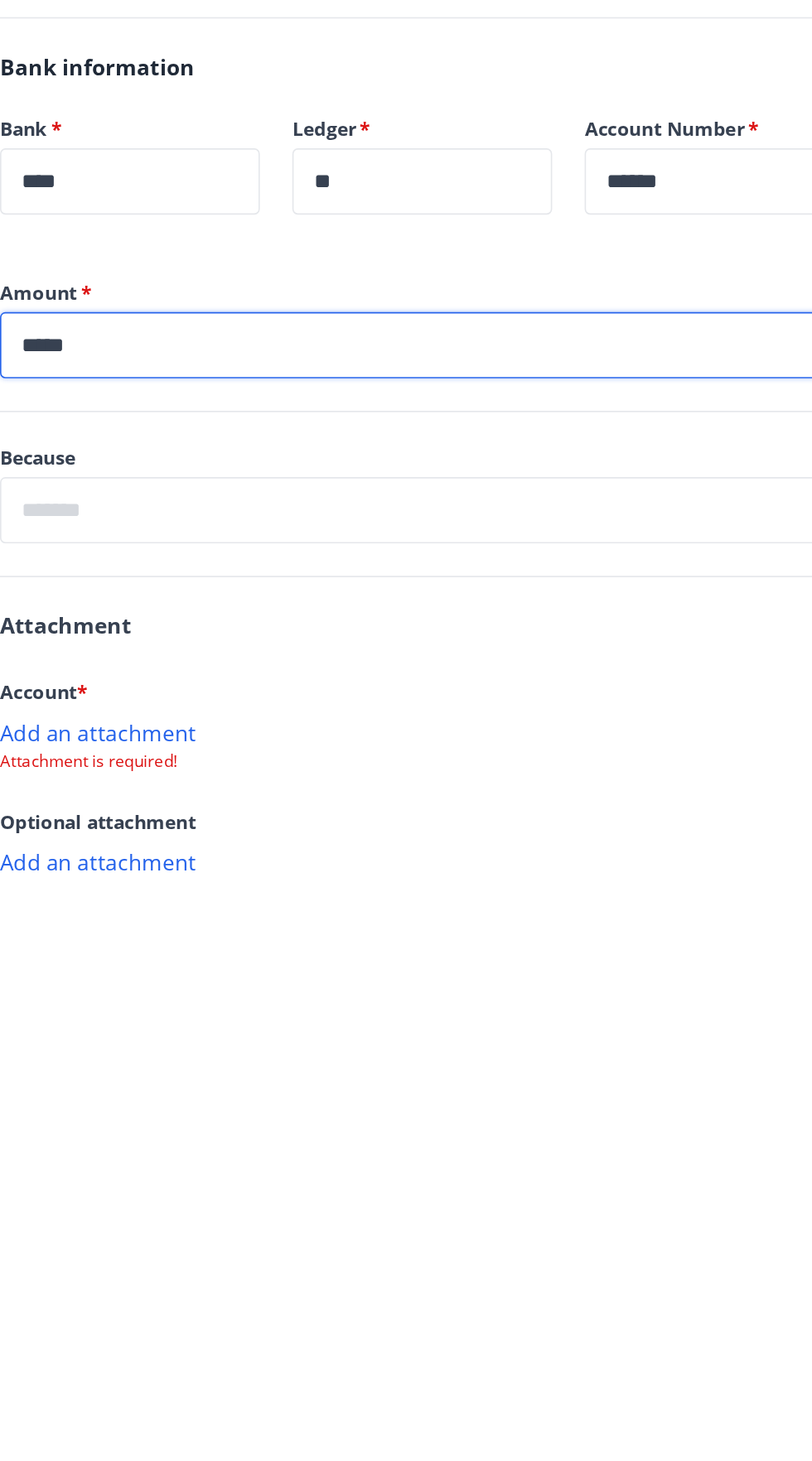
type input "*****"
click at [599, 556] on label "Amount   *" at bounding box center [514, 565] width 557 height 17
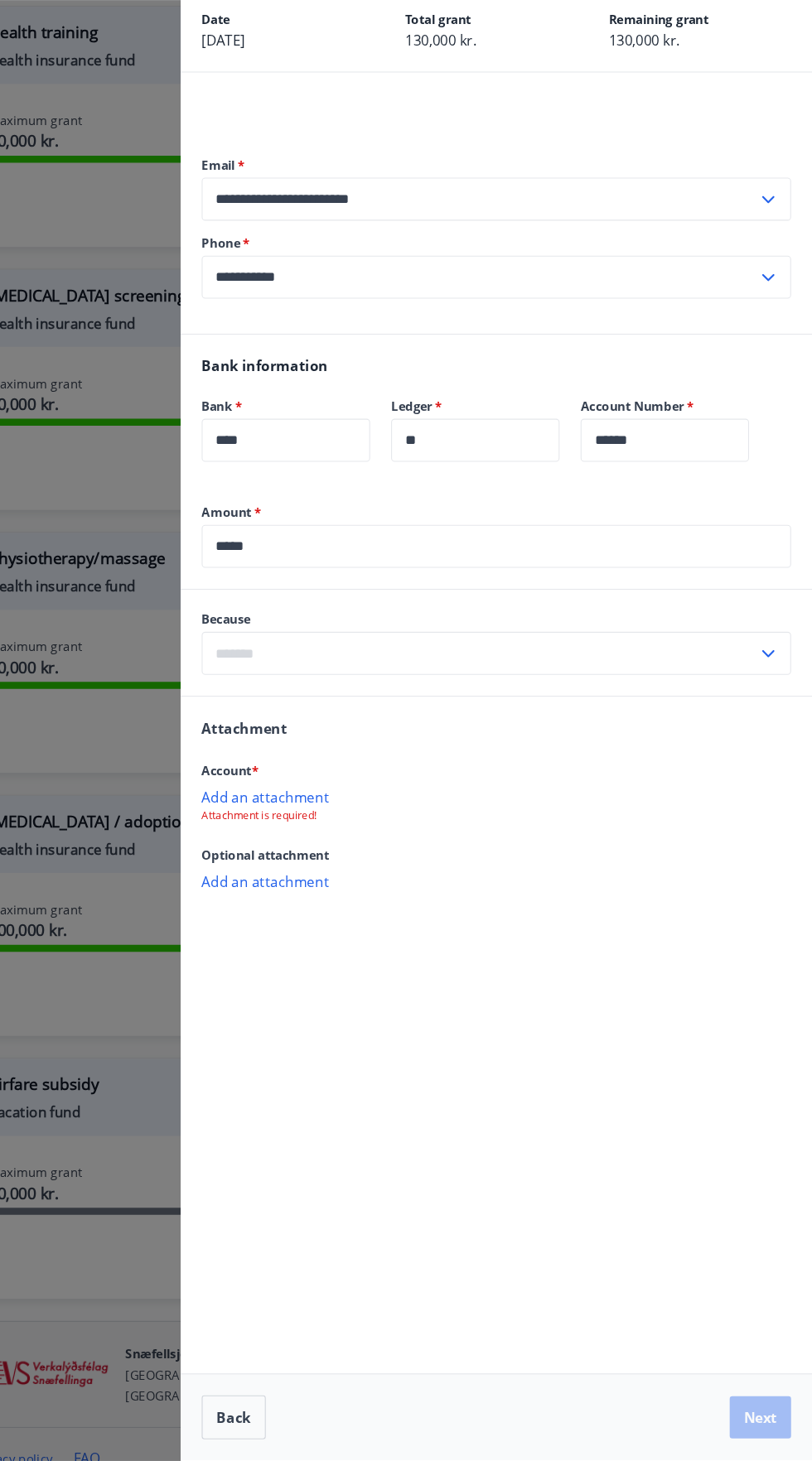
scroll to position [1062, 0]
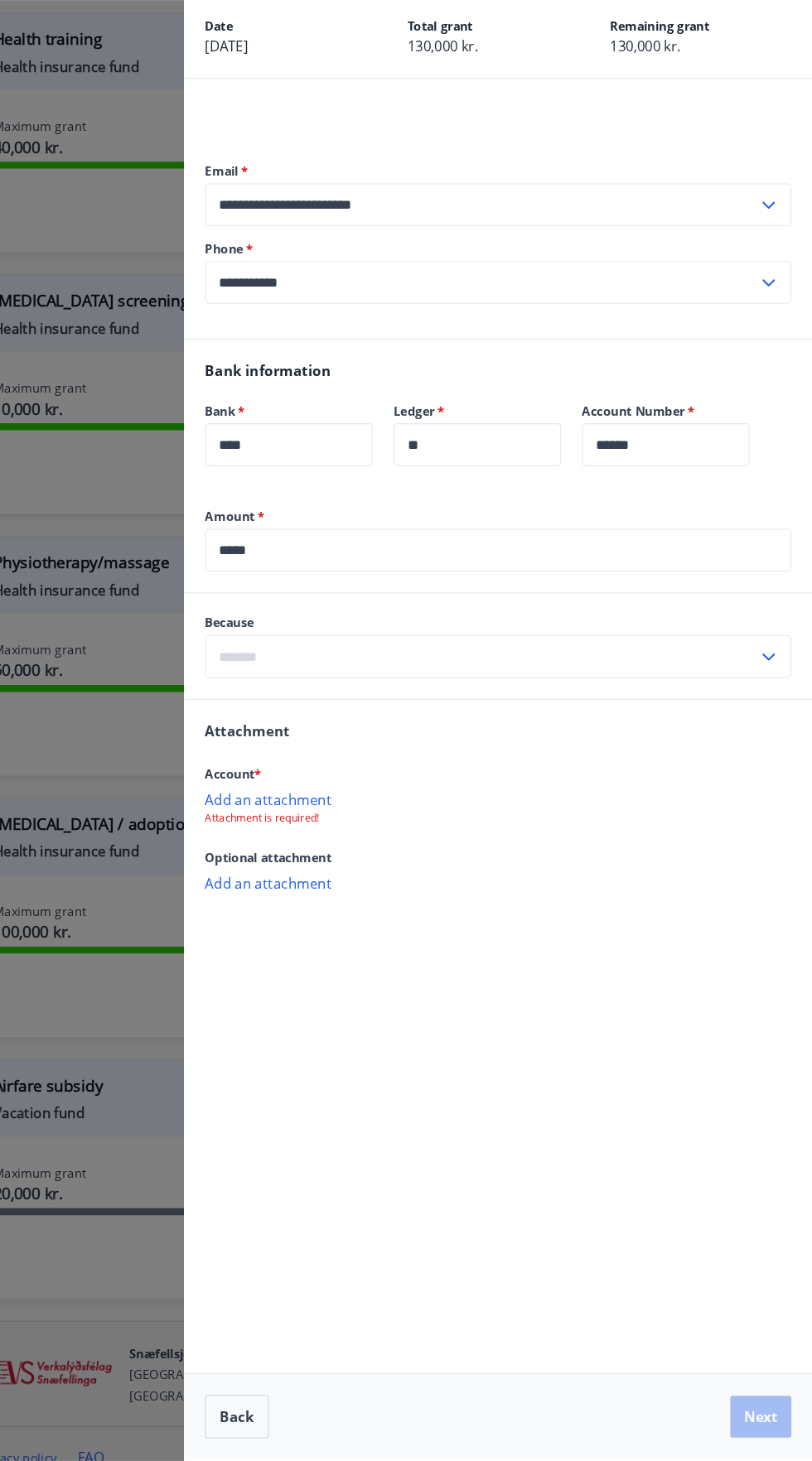
click at [312, 826] on p "Add an attachment" at bounding box center [514, 833] width 557 height 17
click at [299, 833] on p "Add an attachment" at bounding box center [514, 833] width 557 height 17
click at [289, 833] on font "Receipt.pdf" at bounding box center [278, 840] width 70 height 18
click at [767, 839] on icon at bounding box center [773, 840] width 17 height 18
click at [304, 836] on font "Add an attachment" at bounding box center [295, 833] width 120 height 18
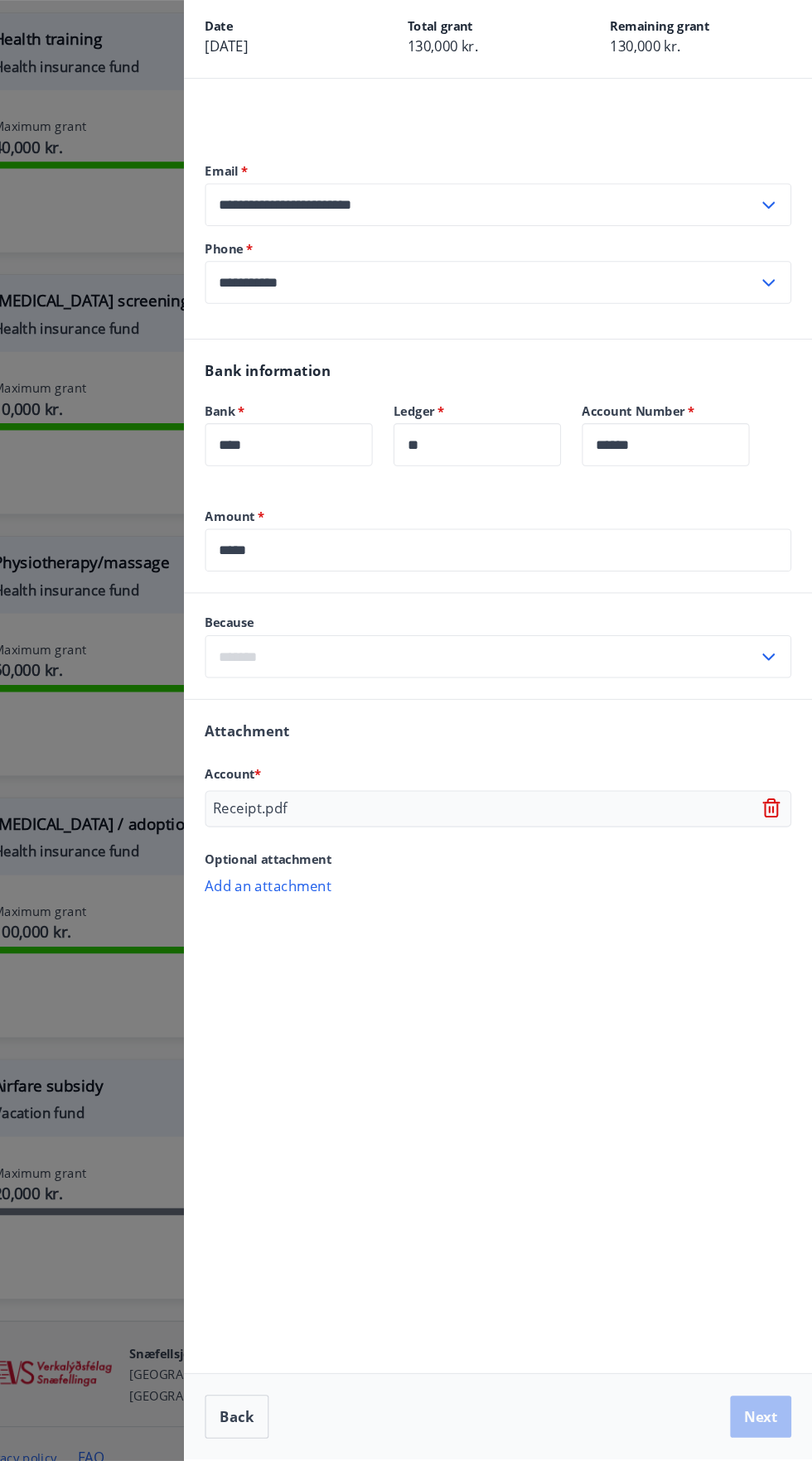
scroll to position [124, 0]
click at [776, 1425] on div "Back Next" at bounding box center [514, 1419] width 557 height 41
click at [638, 1036] on div "**********" at bounding box center [514, 763] width 596 height 1392
click at [350, 1205] on div "**********" at bounding box center [514, 763] width 596 height 1392
click at [640, 904] on div "**********" at bounding box center [514, 763] width 596 height 1392
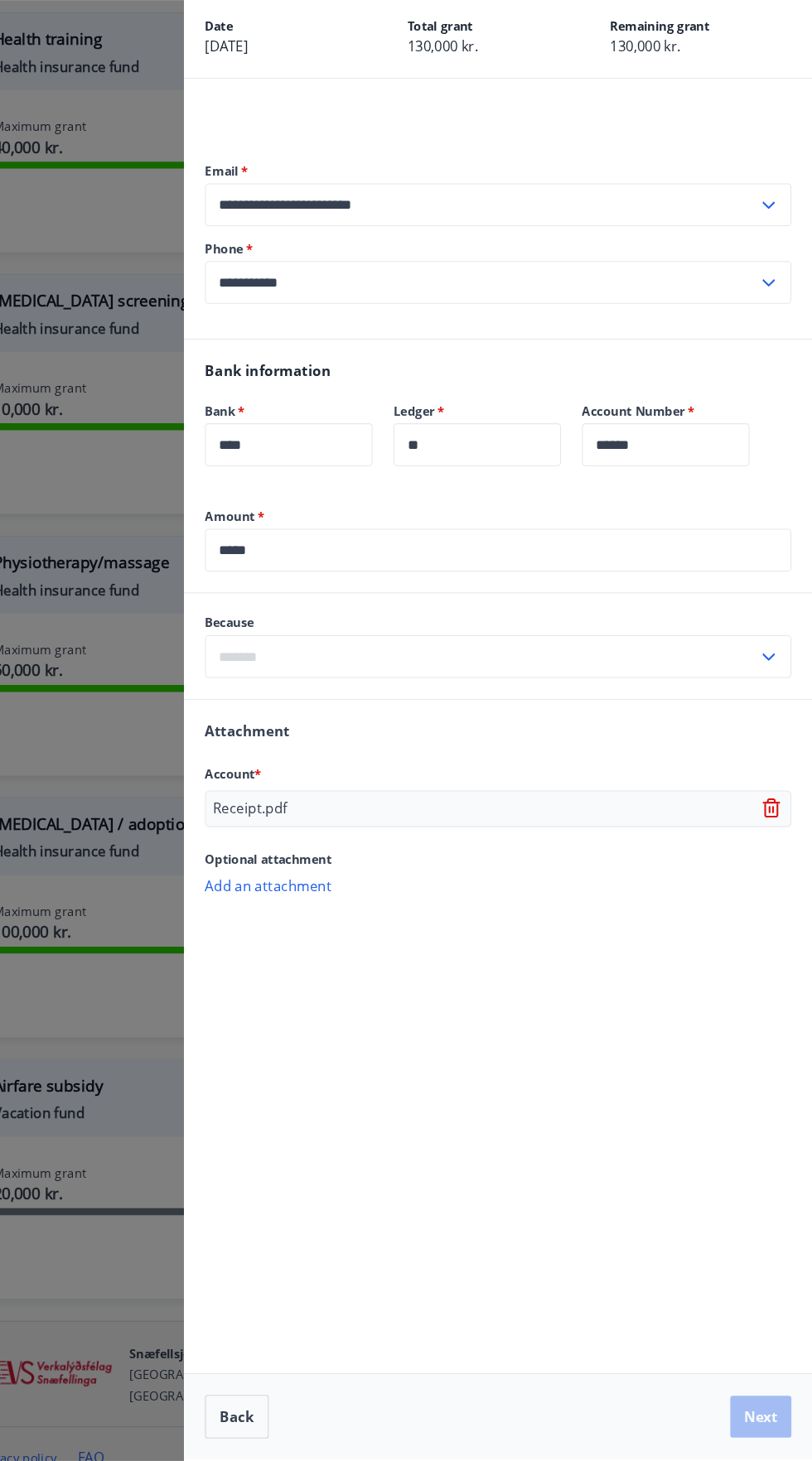
click at [637, 677] on input "text" at bounding box center [498, 697] width 525 height 40
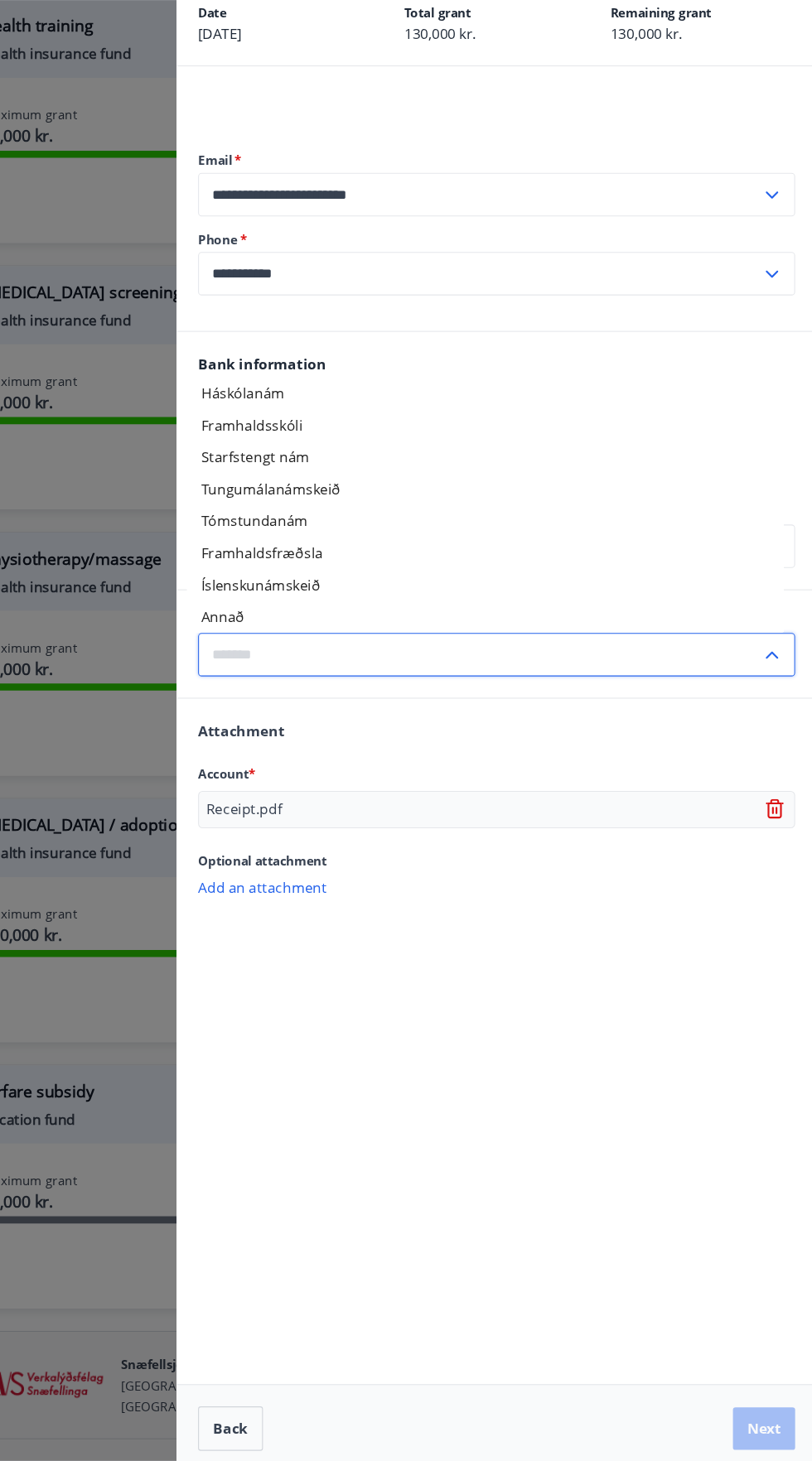
scroll to position [1062, 0]
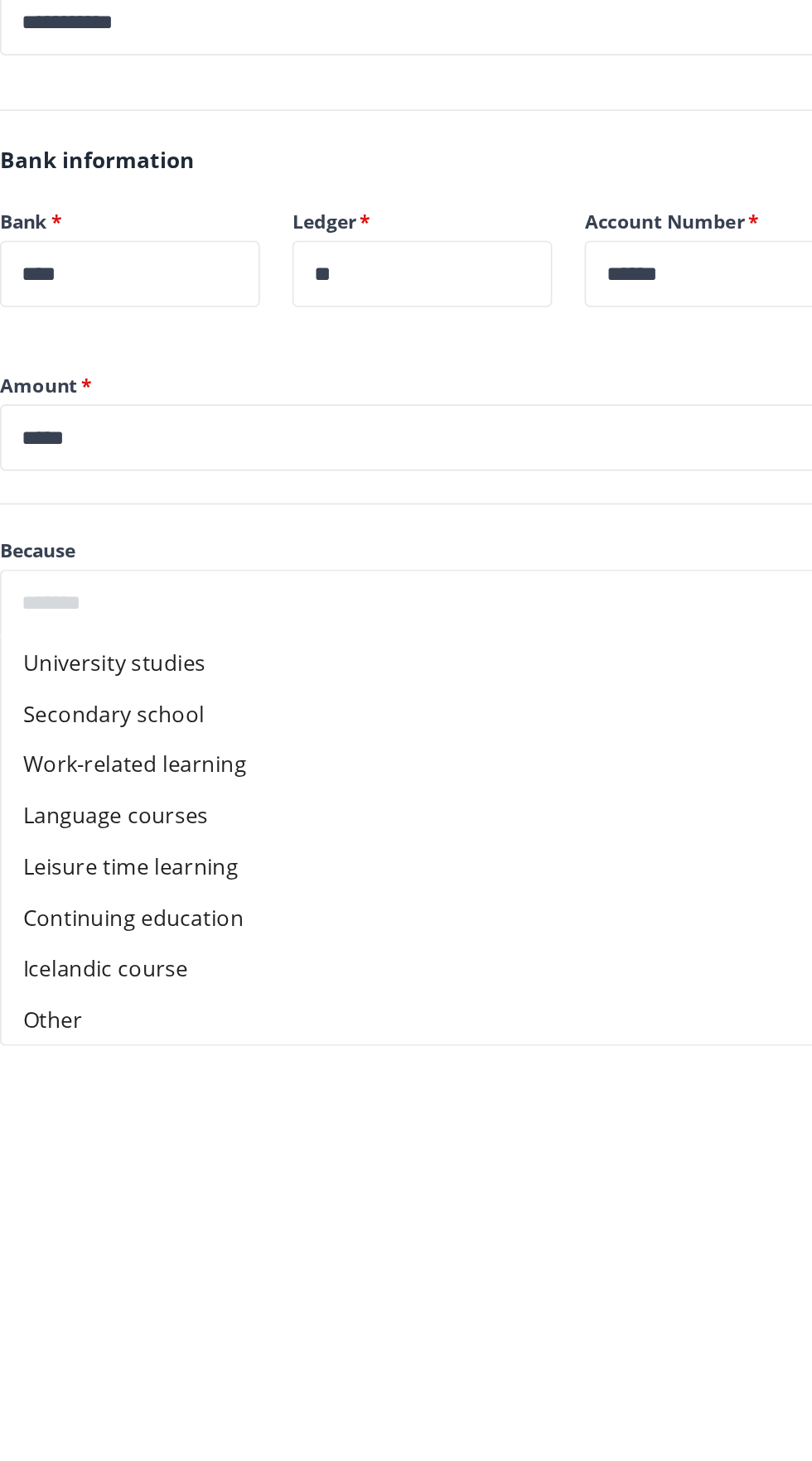
click at [337, 819] on font "Language courses" at bounding box center [306, 827] width 113 height 18
type input "**********"
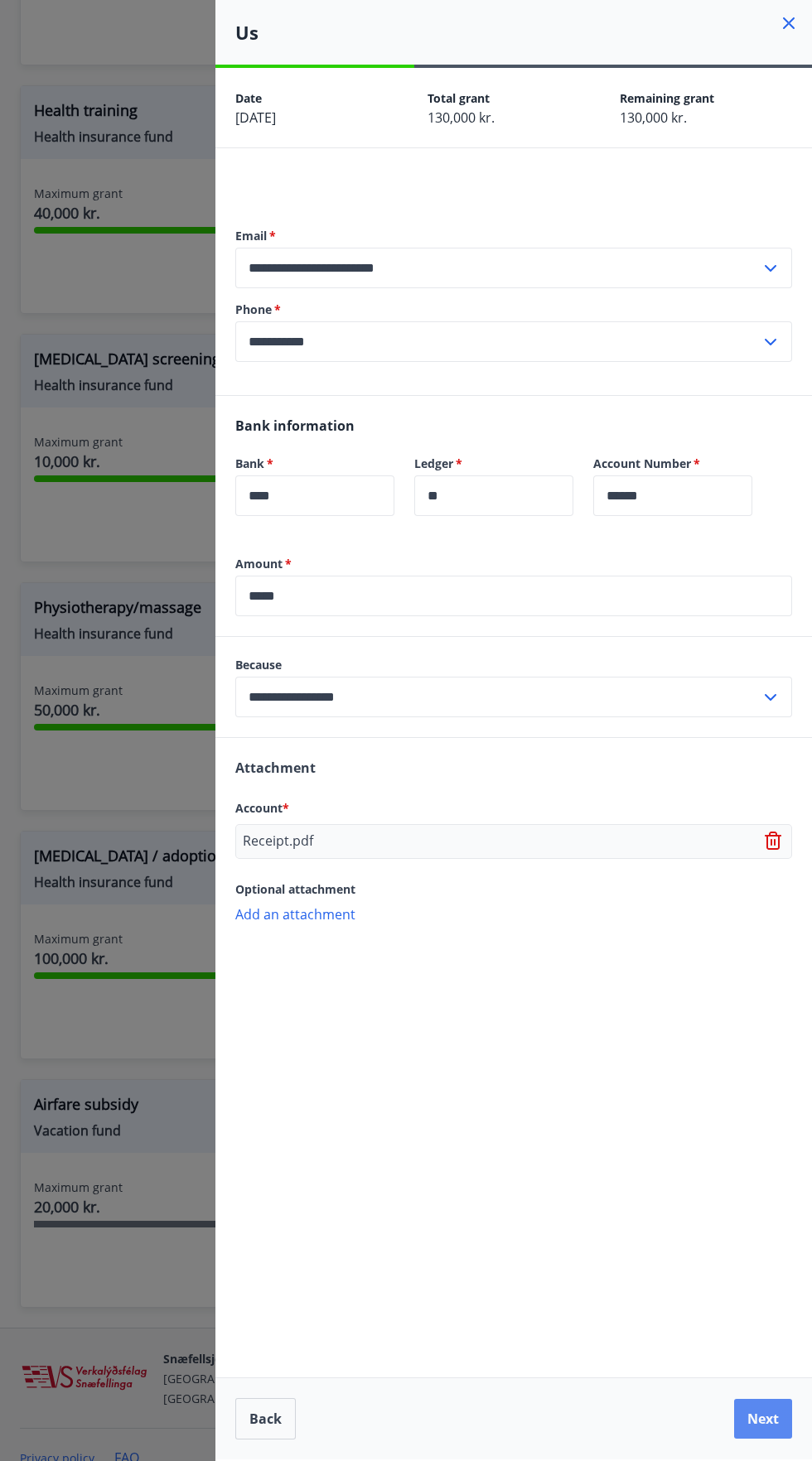
click at [762, 1421] on button "Next" at bounding box center [763, 1419] width 58 height 39
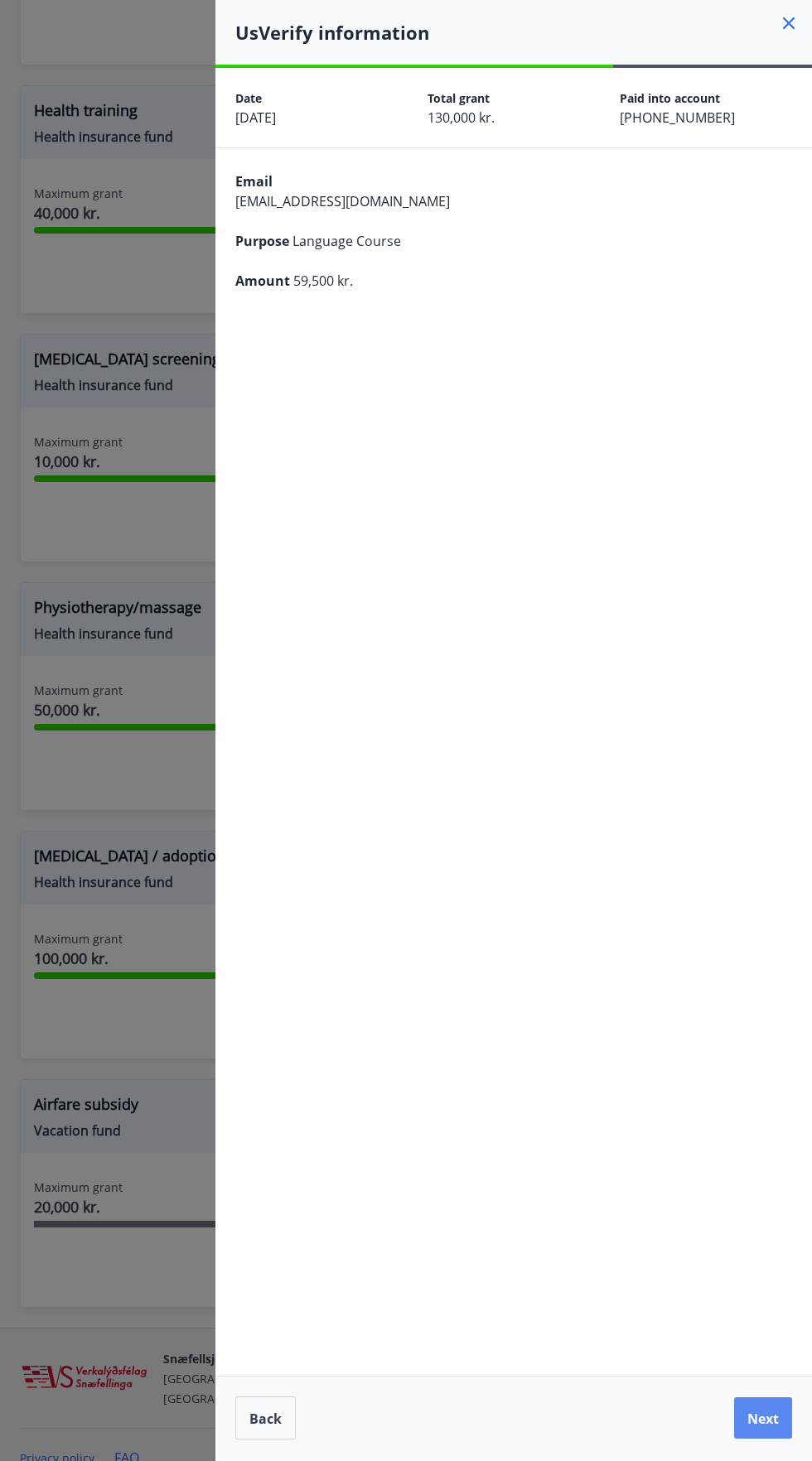
click at [762, 1421] on font "Next" at bounding box center [763, 1418] width 32 height 18
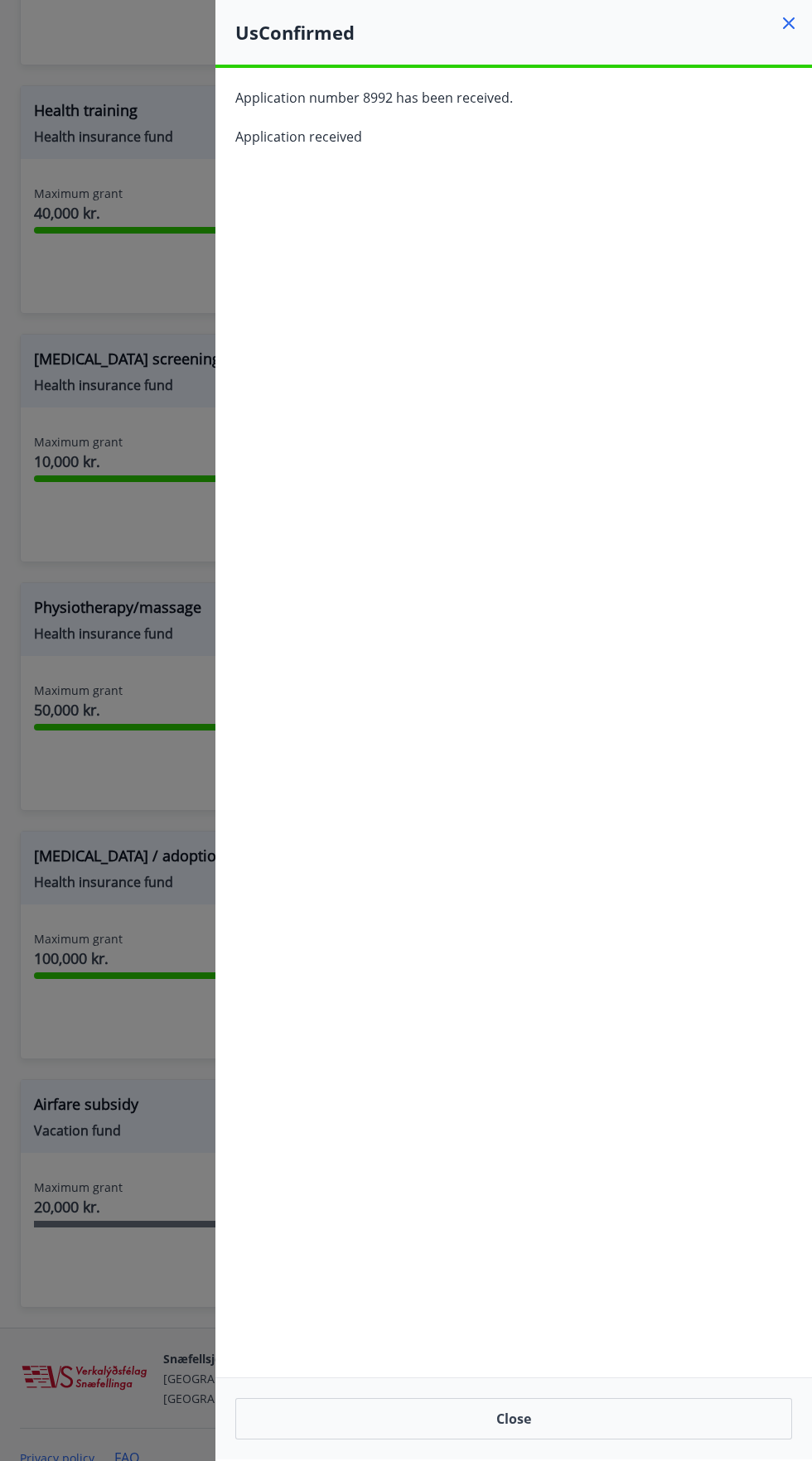
scroll to position [120, 0]
click at [282, 1412] on button "Close" at bounding box center [514, 1419] width 557 height 41
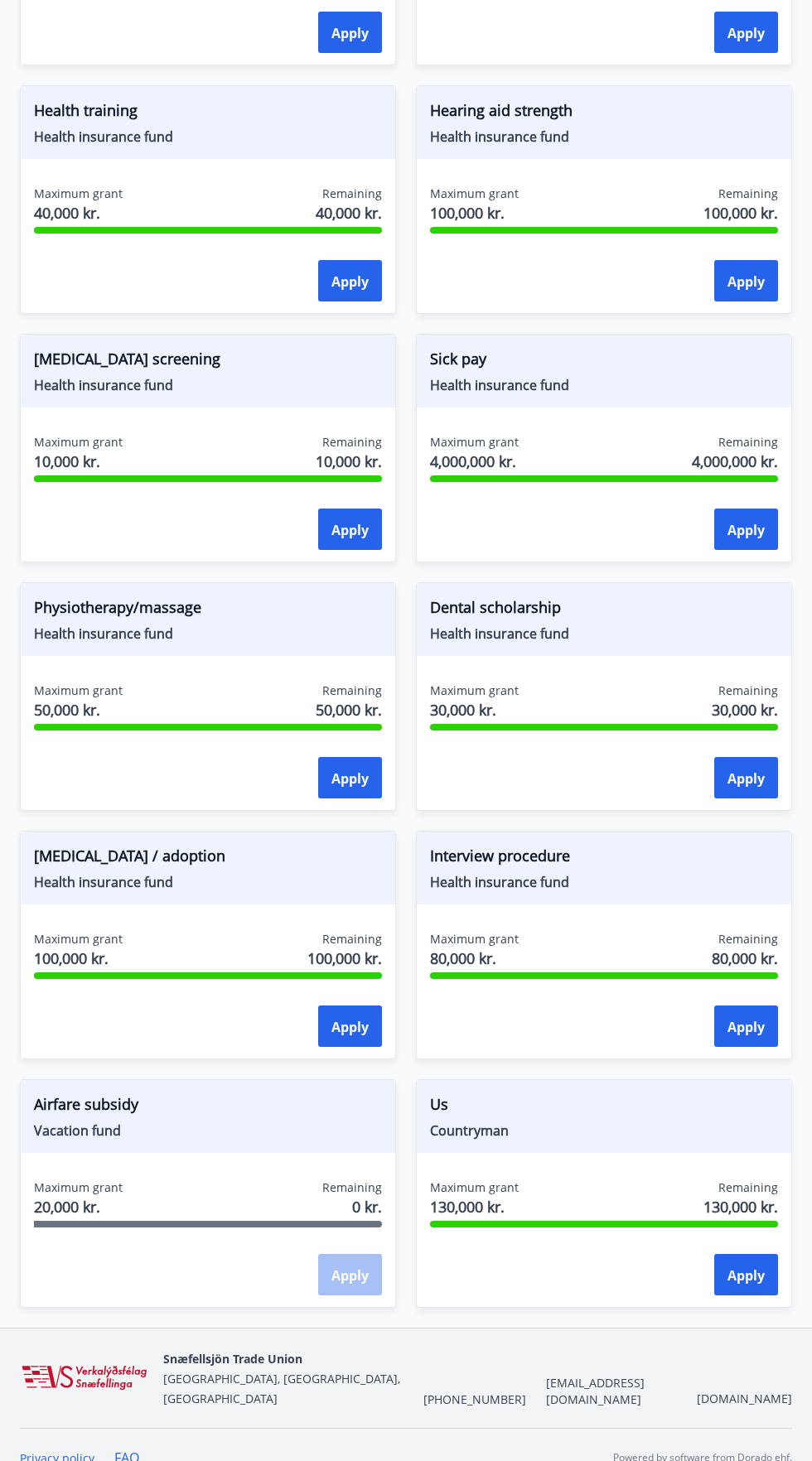
scroll to position [96, 0]
